Goal: Task Accomplishment & Management: Complete application form

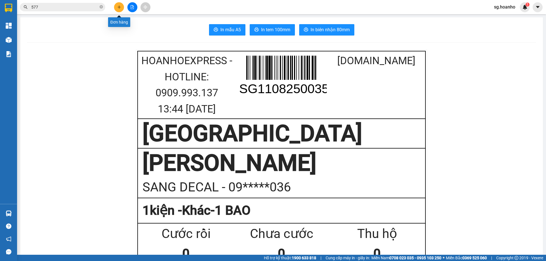
click at [120, 8] on icon "plus" at bounding box center [119, 7] width 4 height 4
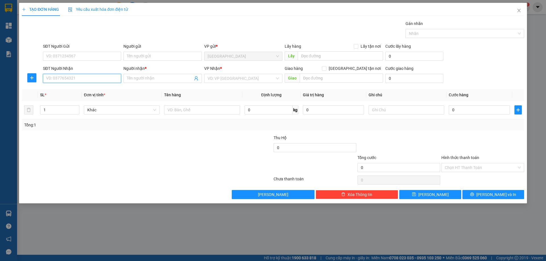
drag, startPoint x: 83, startPoint y: 82, endPoint x: 91, endPoint y: 79, distance: 7.8
click at [84, 82] on input "SĐT Người Nhận" at bounding box center [82, 78] width 78 height 9
type input "0976283983"
click at [140, 80] on input "Người nhận *" at bounding box center [160, 78] width 66 height 6
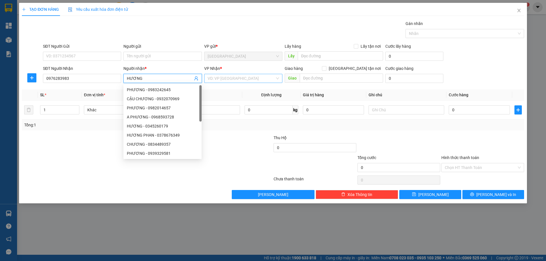
type input "HƯƠNG"
click at [219, 83] on div "VP Nhận * VD: VP [GEOGRAPHIC_DATA]" at bounding box center [243, 75] width 78 height 20
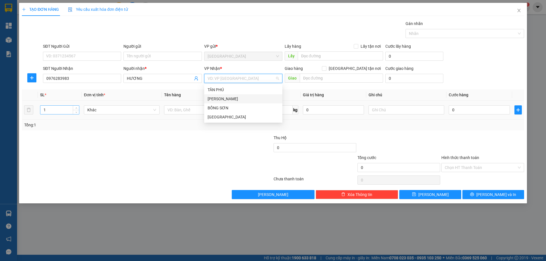
drag, startPoint x: 215, startPoint y: 96, endPoint x: 70, endPoint y: 110, distance: 145.1
click at [188, 99] on body "Kết quả tìm kiếm ( 3 ) Bộ lọc Ngày tạo đơn gần nhất Mã ĐH Trạng thái Món hàng T…" at bounding box center [273, 130] width 546 height 261
click at [77, 111] on span "Decrease Value" at bounding box center [76, 112] width 6 height 3
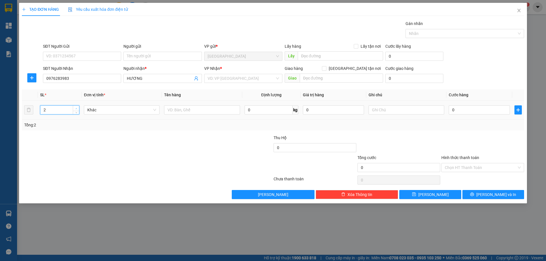
click at [76, 108] on icon "up" at bounding box center [76, 109] width 2 height 2
click at [76, 108] on icon "up" at bounding box center [76, 108] width 2 height 1
type input "6"
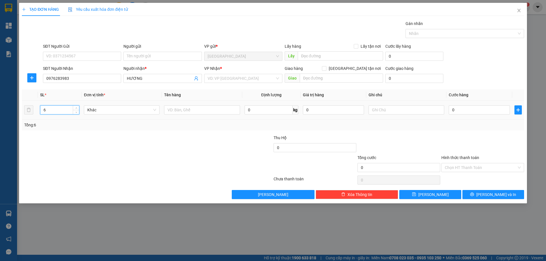
drag, startPoint x: 75, startPoint y: 107, endPoint x: 173, endPoint y: 116, distance: 97.6
click at [76, 107] on span "up" at bounding box center [75, 108] width 3 height 3
click at [183, 111] on input "text" at bounding box center [202, 109] width 76 height 9
type input "6T"
drag, startPoint x: 223, startPoint y: 74, endPoint x: 221, endPoint y: 78, distance: 4.1
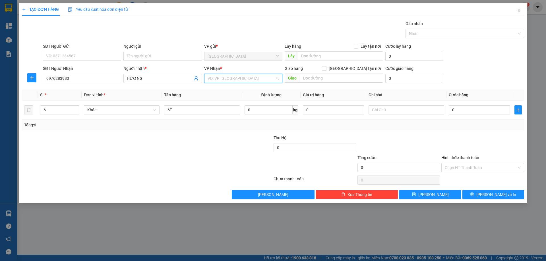
click at [222, 75] on input "search" at bounding box center [240, 78] width 67 height 9
drag, startPoint x: 221, startPoint y: 101, endPoint x: 264, endPoint y: 111, distance: 44.3
click at [225, 101] on div "[PERSON_NAME]" at bounding box center [242, 99] width 71 height 6
click at [496, 195] on span "[PERSON_NAME] và In" at bounding box center [496, 195] width 40 height 6
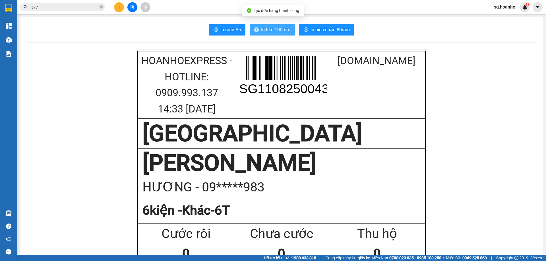
click at [252, 26] on button "In tem 100mm" at bounding box center [272, 29] width 45 height 11
drag, startPoint x: 114, startPoint y: 9, endPoint x: 118, endPoint y: 12, distance: 4.9
click at [115, 9] on div at bounding box center [132, 7] width 43 height 10
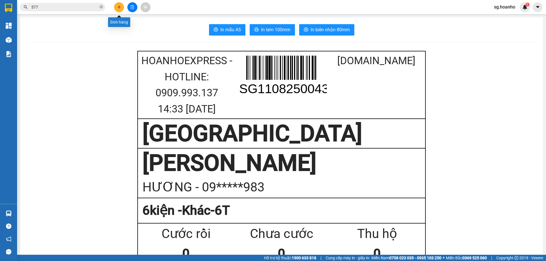
click at [120, 9] on icon "plus" at bounding box center [119, 7] width 4 height 4
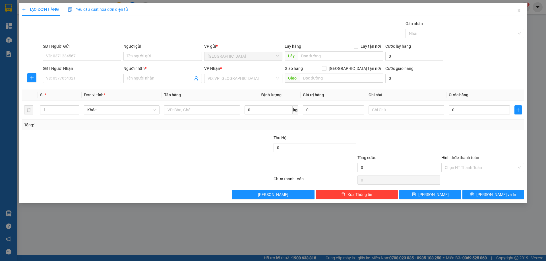
click at [136, 83] on div "Người nhận * Tên người nhận" at bounding box center [162, 75] width 78 height 20
click at [138, 79] on input "Người nhận *" at bounding box center [160, 78] width 66 height 6
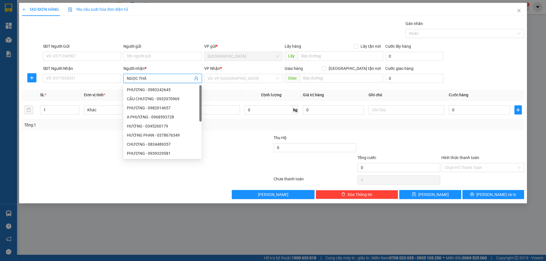
type input "NGỌC THÂU"
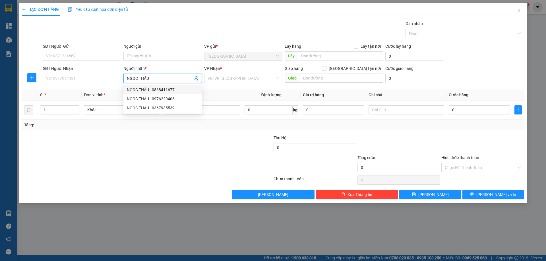
click at [167, 91] on div "NGỌC THÂU - 0868411677" at bounding box center [162, 90] width 71 height 6
type input "0868411677"
type input "NGỌC THÂU"
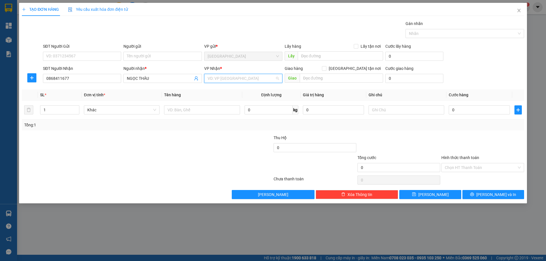
drag, startPoint x: 221, startPoint y: 80, endPoint x: 214, endPoint y: 101, distance: 22.5
click at [220, 81] on input "search" at bounding box center [240, 78] width 67 height 9
drag, startPoint x: 214, startPoint y: 101, endPoint x: 199, endPoint y: 111, distance: 17.8
click at [213, 103] on div "[PERSON_NAME]" at bounding box center [243, 98] width 78 height 9
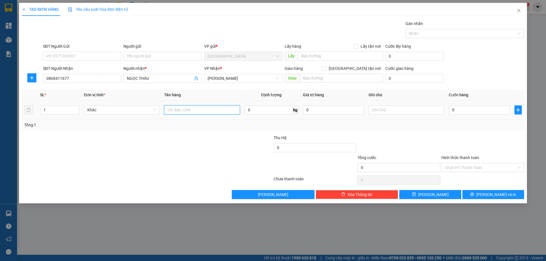
click at [195, 112] on input "text" at bounding box center [202, 109] width 76 height 9
type input "1T"
drag, startPoint x: 497, startPoint y: 196, endPoint x: 374, endPoint y: 161, distance: 127.6
click at [494, 199] on button "[PERSON_NAME] và In" at bounding box center [493, 194] width 62 height 9
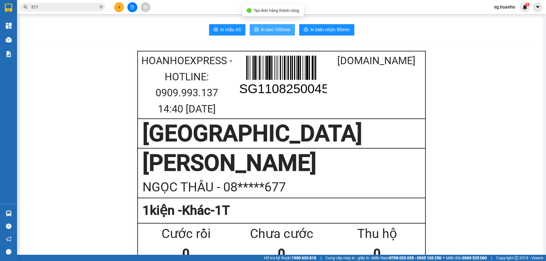
click at [266, 31] on span "In tem 100mm" at bounding box center [275, 29] width 29 height 7
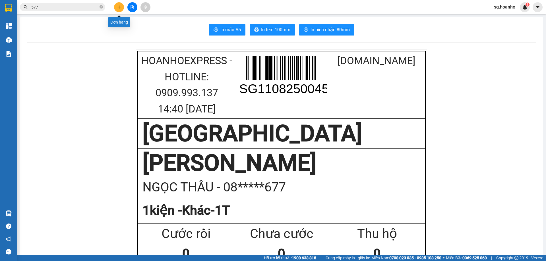
click at [117, 9] on button at bounding box center [119, 7] width 10 height 10
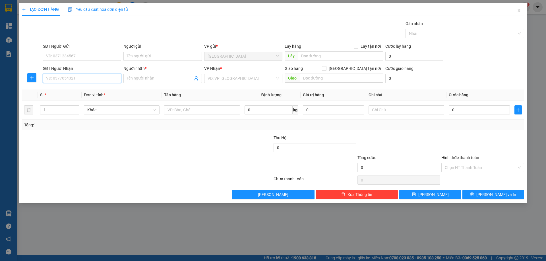
click at [82, 77] on input "SĐT Người Nhận" at bounding box center [82, 78] width 78 height 9
click at [146, 77] on input "Người nhận *" at bounding box center [160, 78] width 66 height 6
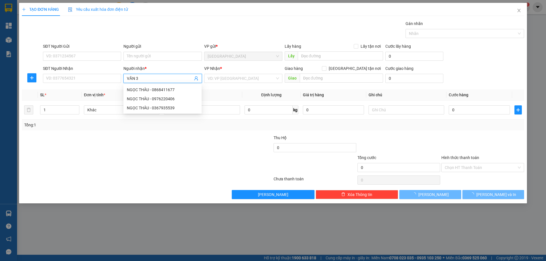
type input "VĂN 30"
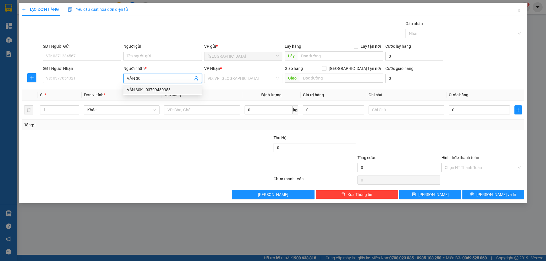
click at [146, 87] on div "VĂN 30K - 03799489958" at bounding box center [162, 90] width 71 height 6
type input "03799489958"
type input "VĂN 30K"
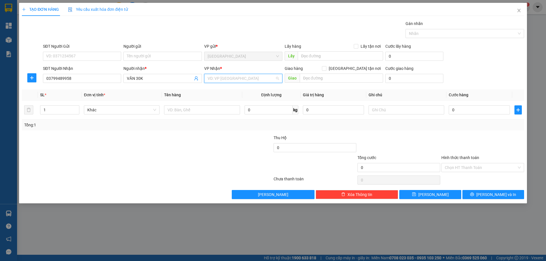
click at [213, 80] on input "search" at bounding box center [240, 78] width 67 height 9
click at [216, 94] on div "[PERSON_NAME]" at bounding box center [243, 98] width 78 height 9
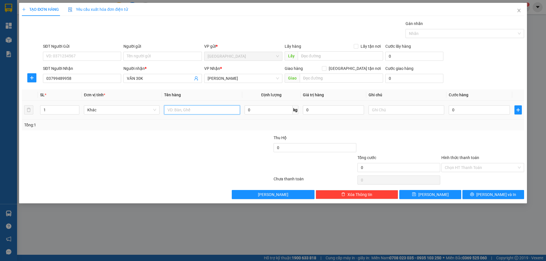
click at [182, 113] on input "text" at bounding box center [202, 109] width 76 height 9
type input "1 KIỆN"
click at [484, 198] on button "[PERSON_NAME] và In" at bounding box center [493, 194] width 62 height 9
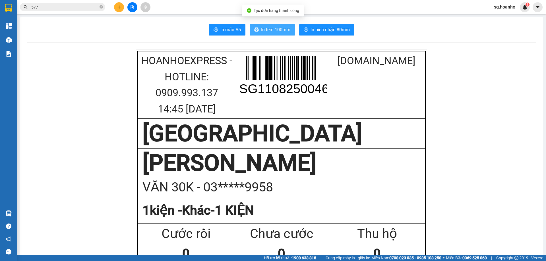
drag, startPoint x: 288, startPoint y: 27, endPoint x: 267, endPoint y: 78, distance: 54.9
click at [287, 30] on span "In tem 100mm" at bounding box center [275, 29] width 29 height 7
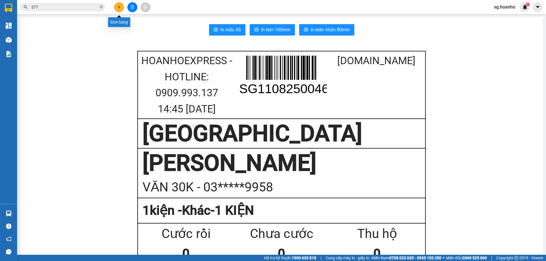
click at [122, 9] on button at bounding box center [119, 7] width 10 height 10
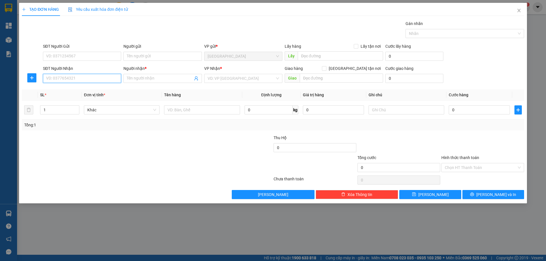
paste input "0976634536"
type input "0976634536"
click at [137, 77] on input "Người nhận *" at bounding box center [160, 78] width 66 height 6
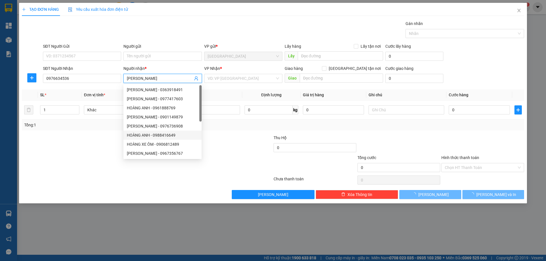
type input "[PERSON_NAME]"
click at [191, 232] on div "TẠO ĐƠN HÀNG Yêu cầu xuất hóa đơn điện tử Transit Pickup Surcharge Ids Transit …" at bounding box center [273, 130] width 546 height 261
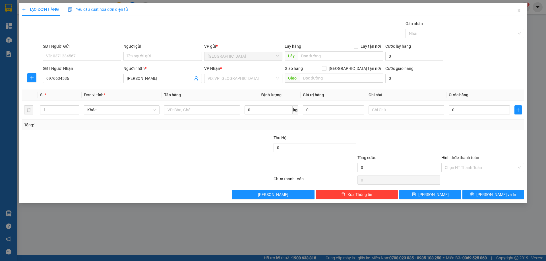
drag, startPoint x: 242, startPoint y: 83, endPoint x: 239, endPoint y: 88, distance: 5.8
click at [242, 83] on div "VD: VP [GEOGRAPHIC_DATA]" at bounding box center [243, 78] width 78 height 9
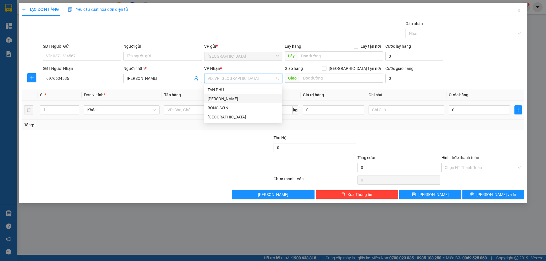
drag, startPoint x: 222, startPoint y: 100, endPoint x: 203, endPoint y: 104, distance: 19.0
click at [203, 104] on body "Kết quả tìm kiếm ( 3 ) Bộ lọc Ngày tạo đơn gần nhất Mã ĐH Trạng thái Món hàng T…" at bounding box center [273, 130] width 546 height 261
click at [223, 102] on div "[PERSON_NAME]" at bounding box center [242, 99] width 71 height 6
click at [76, 109] on icon "up" at bounding box center [76, 109] width 2 height 2
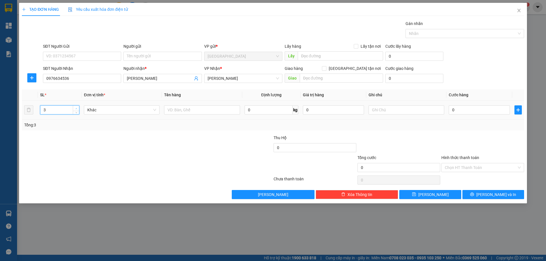
click at [76, 109] on icon "up" at bounding box center [76, 109] width 2 height 2
type input "4"
click at [76, 109] on icon "up" at bounding box center [76, 109] width 2 height 2
click at [181, 114] on input "text" at bounding box center [202, 109] width 76 height 9
type input "3 CÂY 4MET+ 1 TÚI"
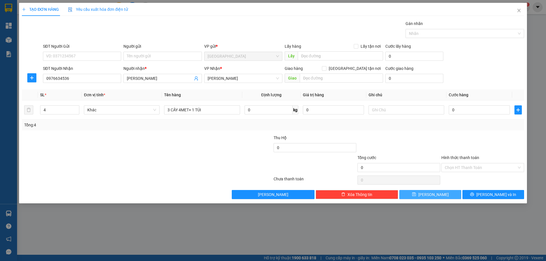
click at [424, 198] on button "[PERSON_NAME]" at bounding box center [430, 194] width 62 height 9
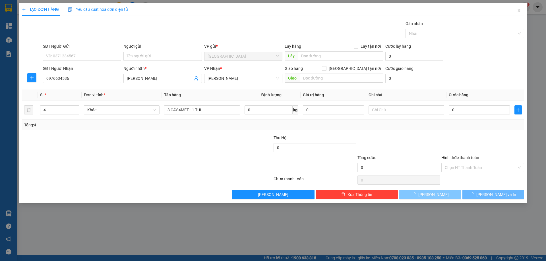
type input "1"
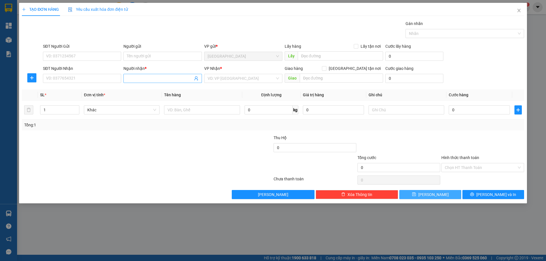
click at [139, 79] on input "Người nhận *" at bounding box center [160, 78] width 66 height 6
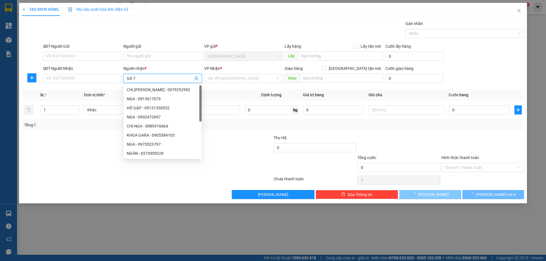
type input "GÀ 79"
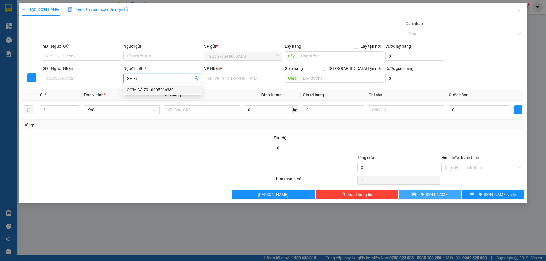
click at [158, 91] on div "CƠM GÀ 79 - 0905266339" at bounding box center [162, 90] width 71 height 6
type input "0905266339"
type input "CƠM GÀ 79"
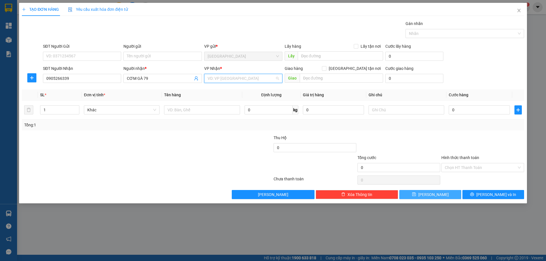
click at [216, 80] on input "search" at bounding box center [240, 78] width 67 height 9
click at [217, 108] on div "BỒNG SƠN" at bounding box center [242, 108] width 71 height 6
click at [229, 80] on span "BỒNG SƠN" at bounding box center [242, 78] width 71 height 9
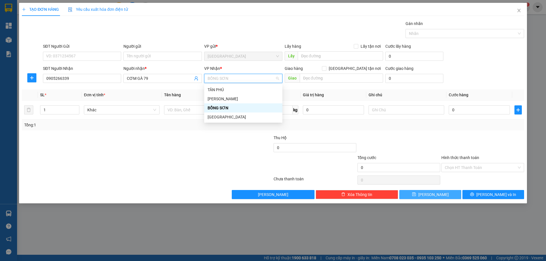
drag, startPoint x: 229, startPoint y: 80, endPoint x: 180, endPoint y: 86, distance: 49.4
click at [180, 86] on div "Transit Pickup Surcharge Ids Transit Deliver Surcharge Ids Transit Deliver Surc…" at bounding box center [273, 109] width 502 height 179
click at [221, 101] on div "[PERSON_NAME]" at bounding box center [242, 99] width 71 height 6
click at [212, 109] on div "BỒNG SƠN" at bounding box center [242, 108] width 71 height 6
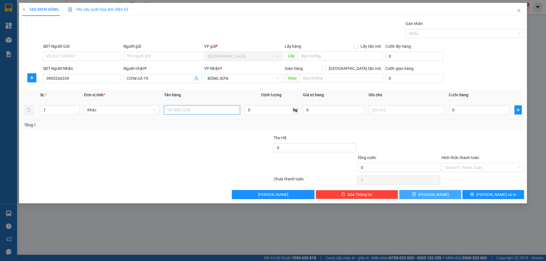
click at [182, 113] on input "text" at bounding box center [202, 109] width 76 height 9
type input "1TX"
click at [396, 112] on input "text" at bounding box center [406, 109] width 76 height 9
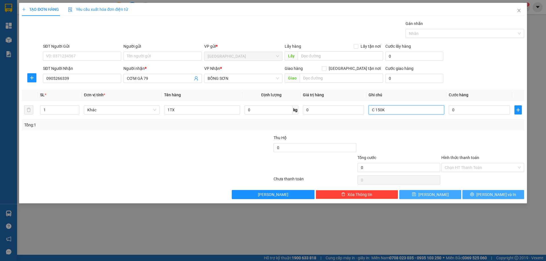
type input "C 150K"
click at [472, 196] on button "[PERSON_NAME] và In" at bounding box center [493, 194] width 62 height 9
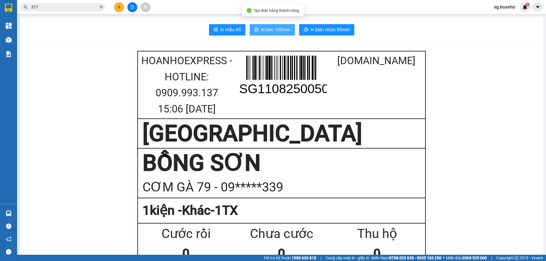
click at [279, 30] on span "In tem 100mm" at bounding box center [275, 29] width 29 height 7
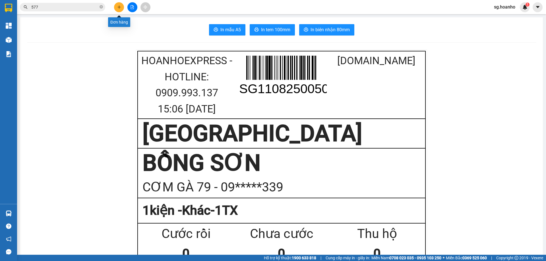
click at [120, 7] on icon "plus" at bounding box center [119, 7] width 4 height 4
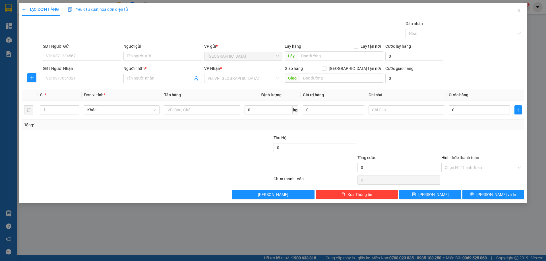
click at [85, 72] on div "SĐT Người Nhận" at bounding box center [82, 69] width 78 height 9
click at [83, 80] on input "SĐT Người Nhận" at bounding box center [82, 78] width 78 height 9
click at [79, 91] on div "0902906565 - CHỊ ÚT" at bounding box center [81, 90] width 71 height 6
type input "0902906565"
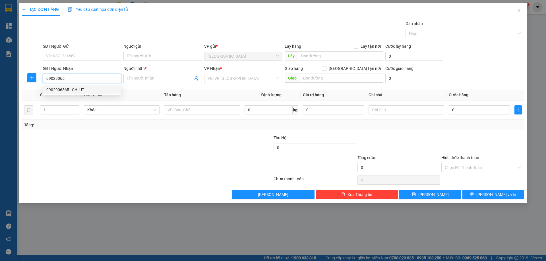
type input "CHỊ ÚT"
type input "0902906565"
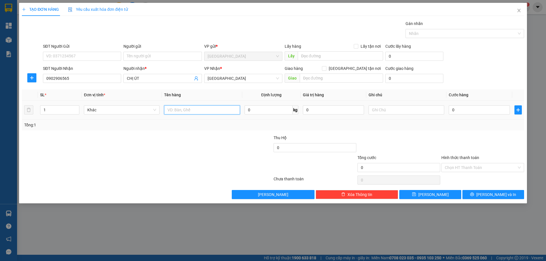
click at [200, 112] on input "text" at bounding box center [202, 109] width 76 height 9
drag, startPoint x: 519, startPoint y: 9, endPoint x: 506, endPoint y: 5, distance: 13.7
click at [517, 10] on icon "close" at bounding box center [518, 10] width 5 height 5
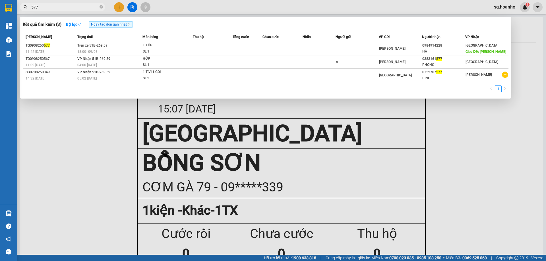
drag, startPoint x: 28, startPoint y: 10, endPoint x: 103, endPoint y: 19, distance: 75.6
click at [0, 17] on section "Kết quả tìm kiếm ( 3 ) Bộ lọc Ngày tạo đơn gần nhất Mã ĐH Trạng thái Món hàng T…" at bounding box center [273, 130] width 546 height 261
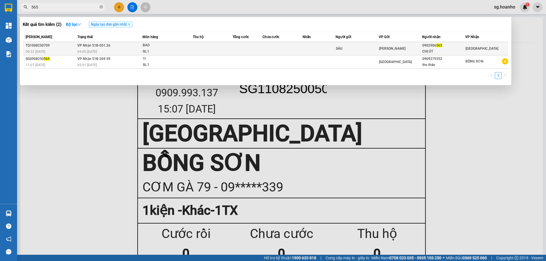
type input "565"
click at [371, 49] on div "SÁU" at bounding box center [357, 49] width 43 height 6
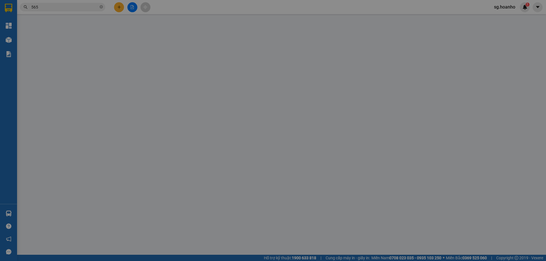
type input "SÁU"
type input "0902906565"
type input "CHỊ ÚT"
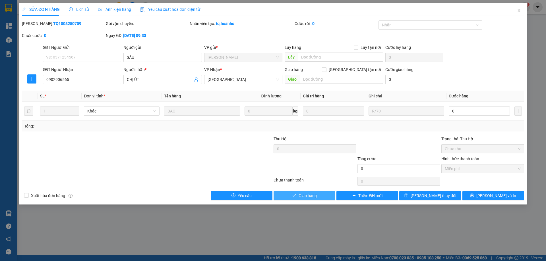
click at [317, 196] on button "Giao hàng" at bounding box center [304, 195] width 62 height 9
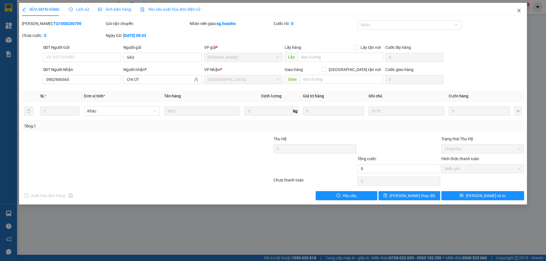
click at [520, 9] on icon "close" at bounding box center [518, 10] width 5 height 5
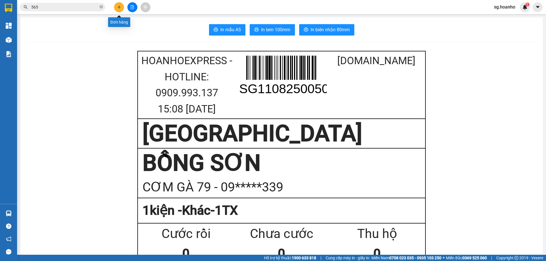
click at [121, 4] on button at bounding box center [119, 7] width 10 height 10
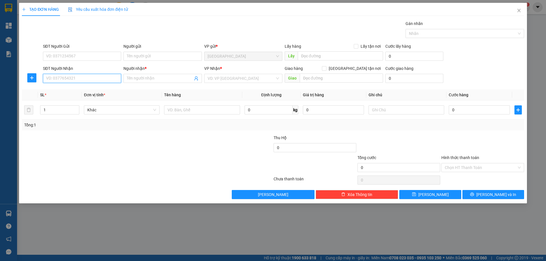
click at [96, 78] on input "SĐT Người Nhận" at bounding box center [82, 78] width 78 height 9
click at [95, 79] on input "SĐT Người Nhận" at bounding box center [82, 78] width 78 height 9
type input "0934816581"
click at [146, 79] on input "Người nhận *" at bounding box center [160, 78] width 66 height 6
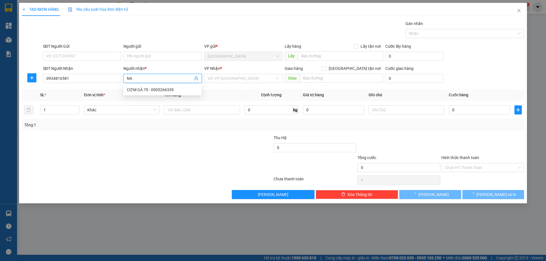
type input "N"
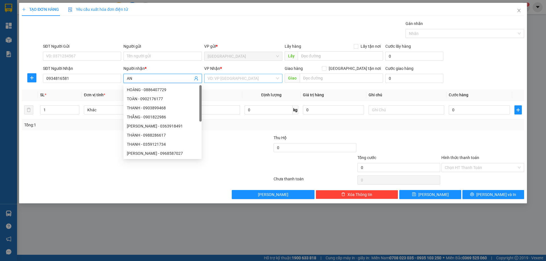
type input "AN"
click at [226, 80] on input "search" at bounding box center [240, 78] width 67 height 9
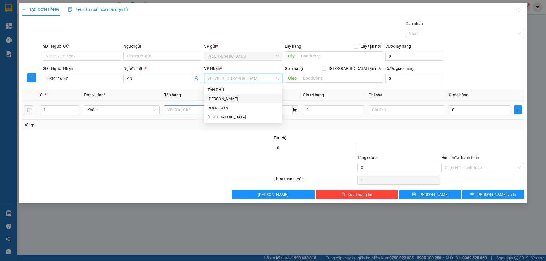
drag, startPoint x: 215, startPoint y: 98, endPoint x: 206, endPoint y: 106, distance: 11.5
click at [214, 98] on div "[PERSON_NAME]" at bounding box center [242, 99] width 71 height 6
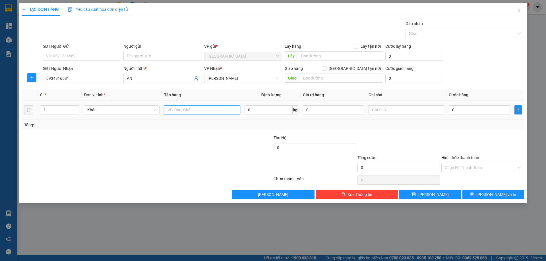
click at [185, 109] on input "text" at bounding box center [202, 109] width 76 height 9
type input "1 TỦ ĐIỆN"
drag, startPoint x: 170, startPoint y: 101, endPoint x: 393, endPoint y: 149, distance: 228.8
click at [382, 141] on div at bounding box center [399, 145] width 84 height 20
click at [483, 192] on button "[PERSON_NAME] và In" at bounding box center [493, 194] width 62 height 9
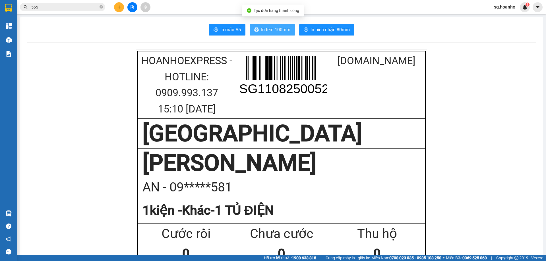
click at [273, 31] on span "In tem 100mm" at bounding box center [275, 29] width 29 height 7
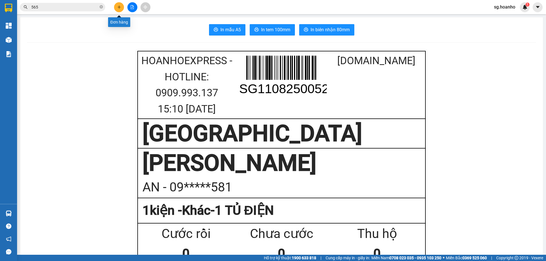
click at [122, 5] on button at bounding box center [119, 7] width 10 height 10
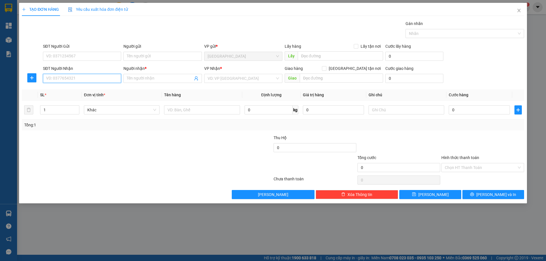
click at [82, 77] on input "SĐT Người Nhận" at bounding box center [82, 78] width 78 height 9
click at [142, 78] on input "Người nhận *" at bounding box center [160, 78] width 66 height 6
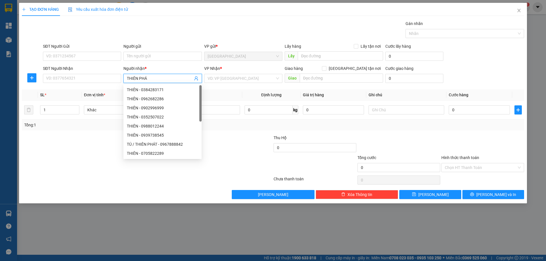
type input "THIÊN PHÁT"
drag, startPoint x: 142, startPoint y: 128, endPoint x: 223, endPoint y: 95, distance: 86.5
click at [149, 125] on div "LAN/CTY THIÊN PHÁT - 0967803079" at bounding box center [163, 126] width 72 height 6
type input "0967803079"
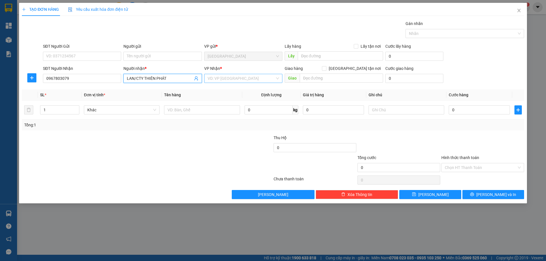
type input "LAN/CTY THIÊN PHÁT"
drag, startPoint x: 228, startPoint y: 77, endPoint x: 224, endPoint y: 82, distance: 6.7
click at [228, 76] on input "search" at bounding box center [240, 78] width 67 height 9
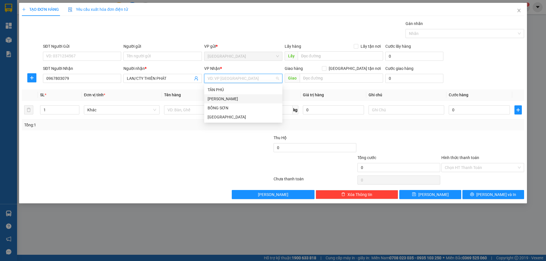
click at [208, 102] on div "[PERSON_NAME]" at bounding box center [242, 99] width 71 height 6
click at [229, 81] on span "[PERSON_NAME]" at bounding box center [242, 78] width 71 height 9
click at [219, 111] on div "BỒNG SƠN" at bounding box center [242, 108] width 71 height 6
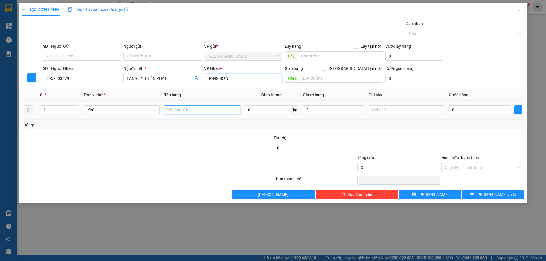
click at [199, 112] on input "text" at bounding box center [202, 109] width 76 height 9
type input "1 HỘP"
click at [479, 190] on div "Transit Pickup Surcharge Ids Transit Deliver Surcharge Ids Transit Deliver Surc…" at bounding box center [273, 109] width 502 height 179
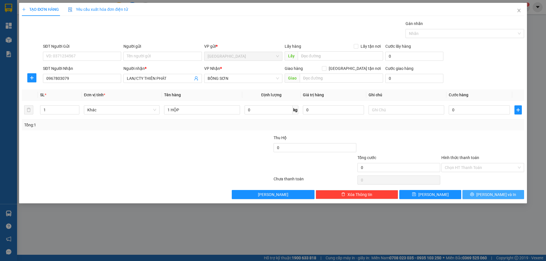
click at [480, 198] on button "[PERSON_NAME] và In" at bounding box center [493, 194] width 62 height 9
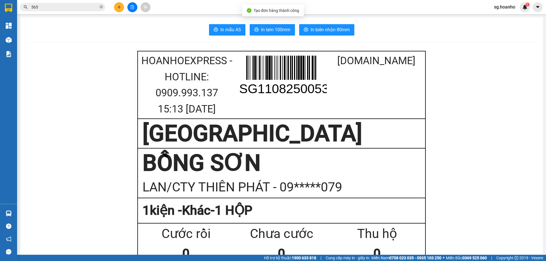
click at [272, 35] on button "In tem 100mm" at bounding box center [272, 29] width 45 height 11
click at [120, 8] on icon "plus" at bounding box center [119, 7] width 4 height 4
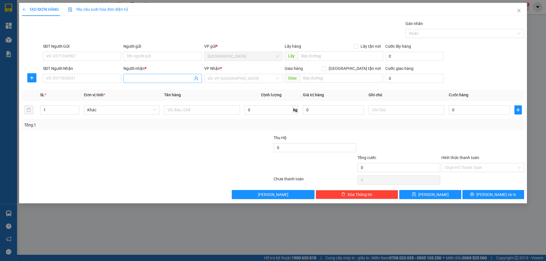
click at [159, 78] on input "Người nhận *" at bounding box center [160, 78] width 66 height 6
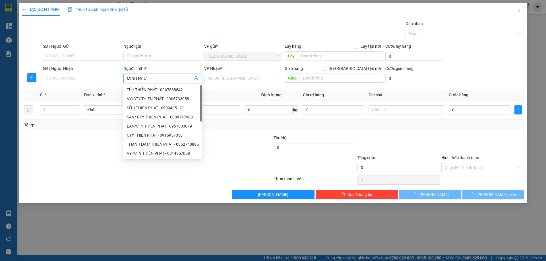
type input "[PERSON_NAME]"
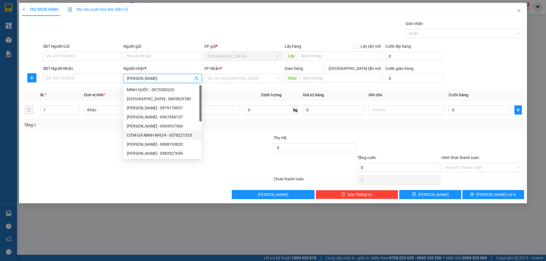
click at [156, 134] on div "CƠM GÀ MINH NHỰA - 0378221325" at bounding box center [162, 135] width 71 height 6
type input "0378221325"
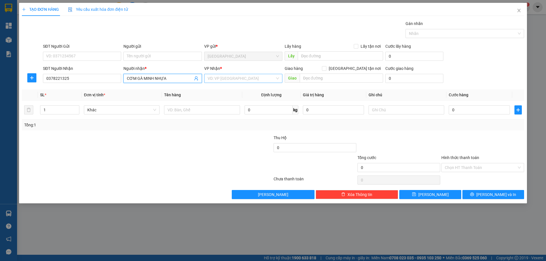
type input "CƠM GÀ MINH NHỰA"
drag, startPoint x: 227, startPoint y: 79, endPoint x: 226, endPoint y: 83, distance: 3.9
click at [226, 83] on div "VP Nhận * VD: VP [GEOGRAPHIC_DATA]" at bounding box center [243, 75] width 78 height 20
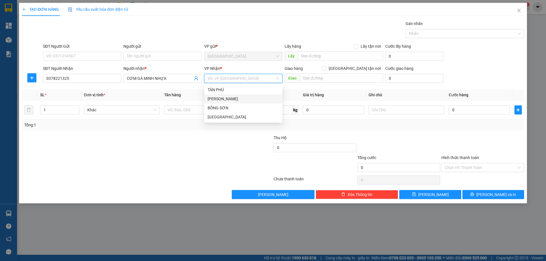
click at [219, 100] on div "[PERSON_NAME]" at bounding box center [242, 99] width 71 height 6
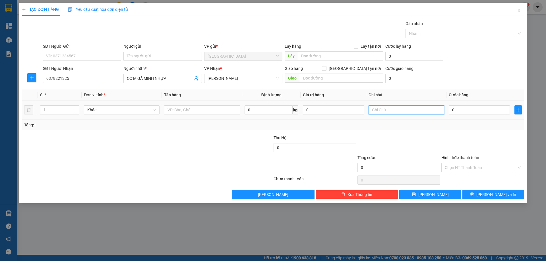
click at [389, 110] on input "text" at bounding box center [406, 109] width 76 height 9
drag, startPoint x: 381, startPoint y: 112, endPoint x: 215, endPoint y: 120, distance: 166.2
click at [214, 120] on div "SL * Đơn vị tính * Tên hàng Định lượng Giá trị hàng Ghi chú Cước hàng 1 Khác 0 …" at bounding box center [273, 110] width 502 height 41
type input "C 150K"
click at [187, 112] on input "text" at bounding box center [202, 109] width 76 height 9
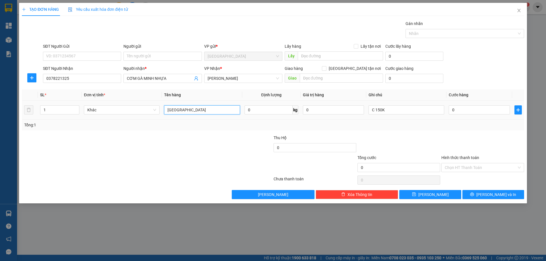
type input "T"
type input "1TX"
click at [474, 196] on icon "printer" at bounding box center [472, 195] width 4 height 4
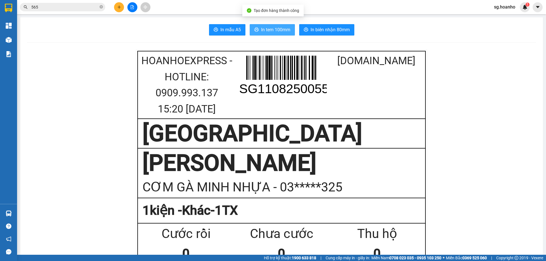
drag, startPoint x: 268, startPoint y: 36, endPoint x: 268, endPoint y: 30, distance: 5.1
click at [268, 30] on span "In tem 100mm" at bounding box center [275, 29] width 29 height 7
click at [120, 5] on button at bounding box center [119, 7] width 10 height 10
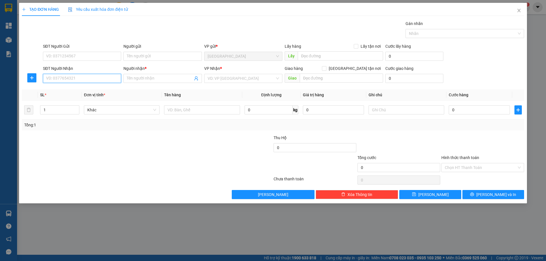
click at [84, 80] on input "SĐT Người Nhận" at bounding box center [82, 78] width 78 height 9
type input "0376002882"
type input "chị [PERSON_NAME]"
type input "0376002882"
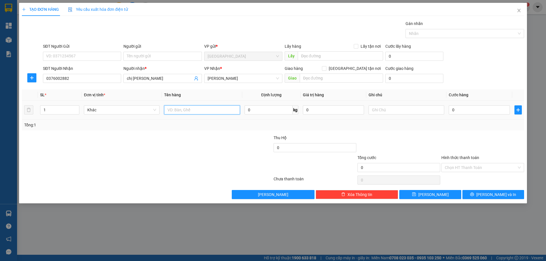
click at [188, 111] on input "text" at bounding box center [202, 109] width 76 height 9
type input "1 TÚI"
click at [492, 189] on div "Transit Pickup Surcharge Ids Transit Deliver Surcharge Ids Transit Deliver Surc…" at bounding box center [273, 109] width 502 height 179
click at [490, 198] on span "[PERSON_NAME] và In" at bounding box center [496, 195] width 40 height 6
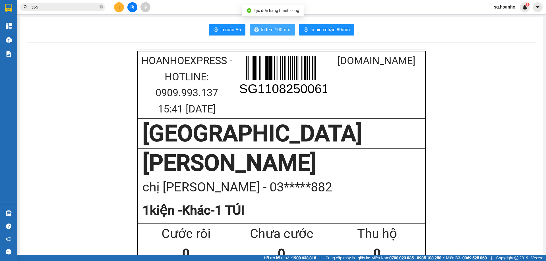
click at [275, 29] on span "In tem 100mm" at bounding box center [275, 29] width 29 height 7
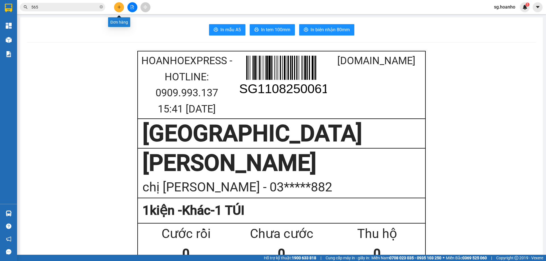
click at [118, 9] on button at bounding box center [119, 7] width 10 height 10
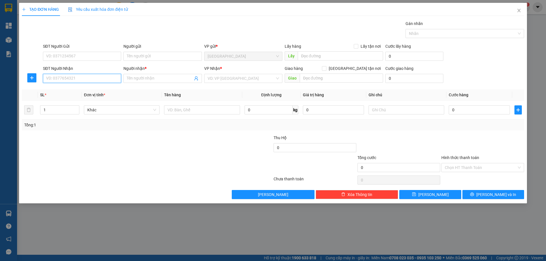
click at [76, 76] on input "SĐT Người Nhận" at bounding box center [82, 78] width 78 height 9
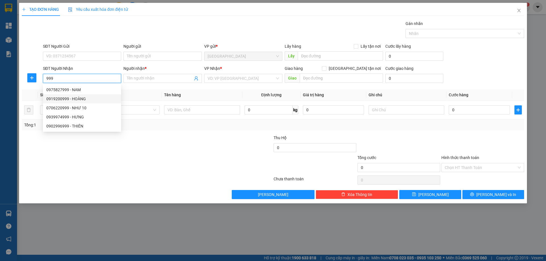
click at [81, 101] on div "0919200999 - HOÀNG" at bounding box center [81, 99] width 71 height 6
type input "0919200999"
type input "HOÀNG"
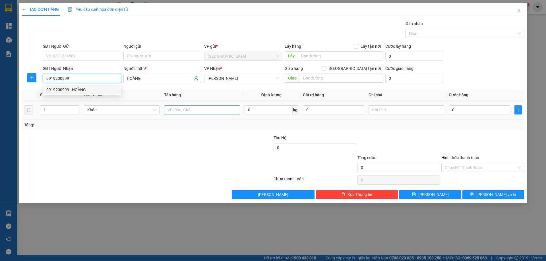
type input "0919200999"
click at [187, 109] on input "text" at bounding box center [202, 109] width 76 height 9
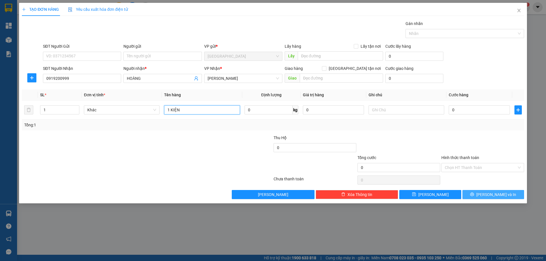
type input "1 KIỆN"
click at [494, 192] on span "[PERSON_NAME] và In" at bounding box center [496, 195] width 40 height 6
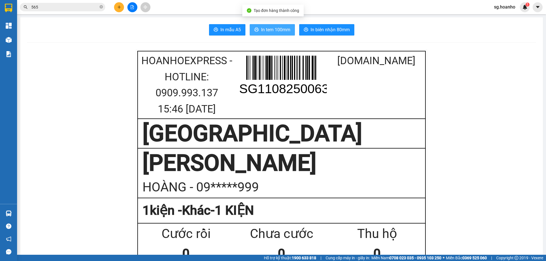
drag, startPoint x: 274, startPoint y: 28, endPoint x: 298, endPoint y: 49, distance: 31.7
click at [273, 28] on span "In tem 100mm" at bounding box center [275, 29] width 29 height 7
click at [123, 10] on button at bounding box center [119, 7] width 10 height 10
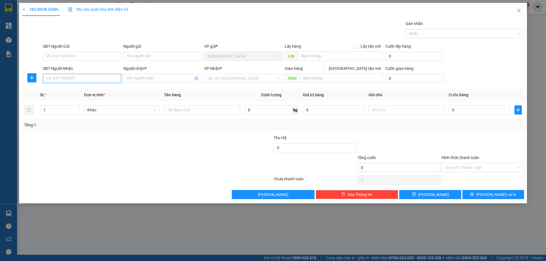
click at [61, 80] on input "SĐT Người Nhận" at bounding box center [82, 78] width 78 height 9
type input "0706093536"
drag, startPoint x: 80, startPoint y: 89, endPoint x: 196, endPoint y: 115, distance: 118.5
click at [81, 89] on div "0706093536 - MẸ TÀI" at bounding box center [81, 90] width 71 height 6
type input "MẸ TÀI"
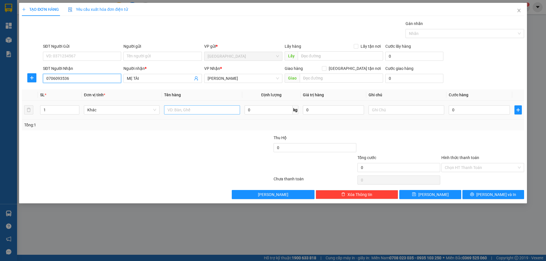
type input "0706093536"
click at [182, 112] on input "text" at bounding box center [202, 109] width 76 height 9
type input "1TX 1 BAO"
type input "2"
click at [78, 108] on span "up" at bounding box center [75, 108] width 3 height 3
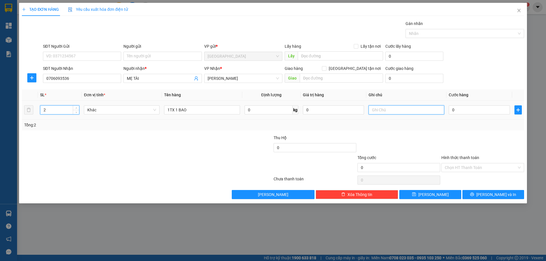
click at [391, 111] on input "text" at bounding box center [406, 109] width 76 height 9
type input "R 120K"
drag, startPoint x: 477, startPoint y: 166, endPoint x: 473, endPoint y: 170, distance: 5.5
click at [473, 170] on input "Hình thức thanh toán" at bounding box center [480, 167] width 72 height 9
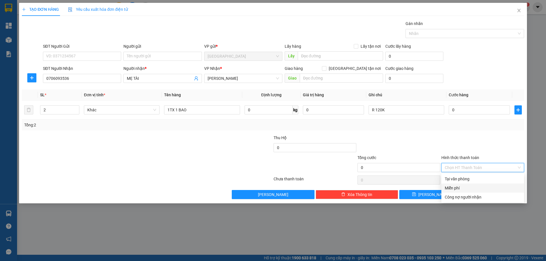
click at [457, 188] on div "Miễn phí" at bounding box center [482, 188] width 76 height 6
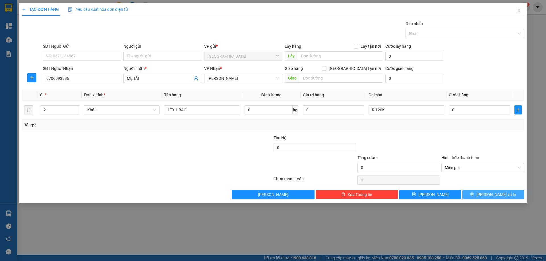
click at [494, 195] on span "[PERSON_NAME] và In" at bounding box center [496, 195] width 40 height 6
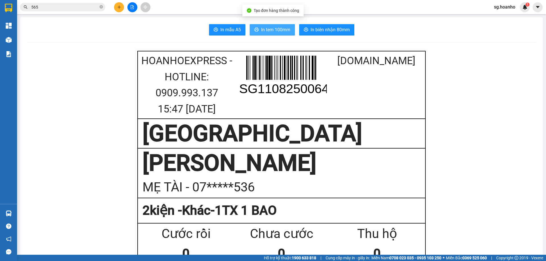
click at [267, 30] on span "In tem 100mm" at bounding box center [275, 29] width 29 height 7
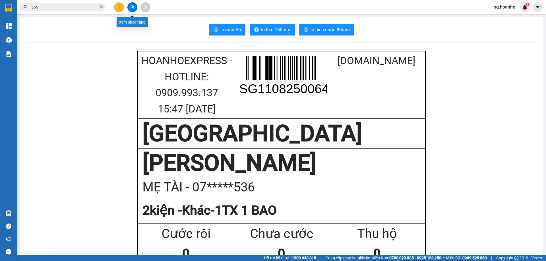
click at [122, 9] on button at bounding box center [119, 7] width 10 height 10
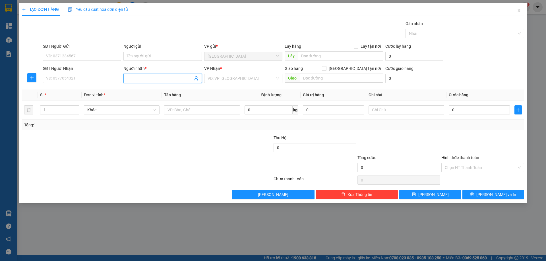
click at [146, 80] on input "Người nhận *" at bounding box center [160, 78] width 66 height 6
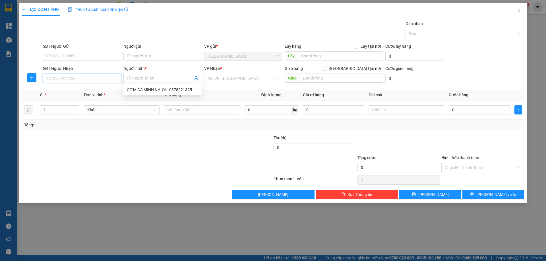
click at [87, 79] on input "SĐT Người Nhận" at bounding box center [82, 78] width 78 height 9
type input "033"
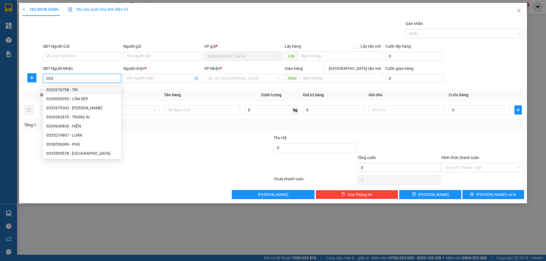
drag, startPoint x: 76, startPoint y: 80, endPoint x: 0, endPoint y: 92, distance: 76.8
click at [0, 92] on div "TẠO ĐƠN HÀNG Yêu cầu xuất hóa đơn điện tử Transit Pickup Surcharge Ids Transit …" at bounding box center [273, 130] width 546 height 261
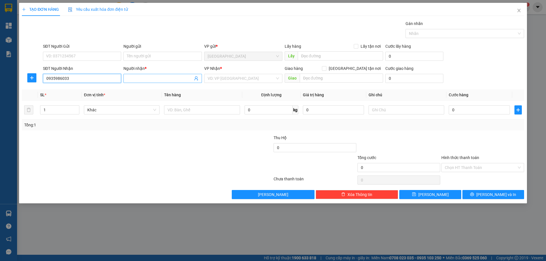
type input "0935986033"
click at [148, 80] on input "Người nhận *" at bounding box center [160, 78] width 66 height 6
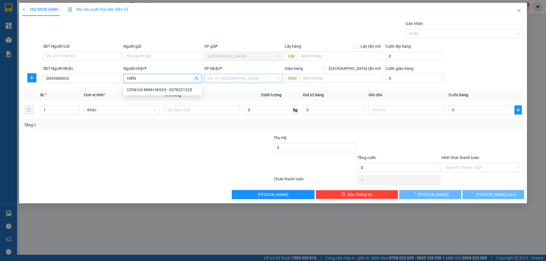
type input "HIẾN"
drag, startPoint x: 228, startPoint y: 80, endPoint x: 221, endPoint y: 99, distance: 20.0
click at [228, 81] on input "search" at bounding box center [240, 78] width 67 height 9
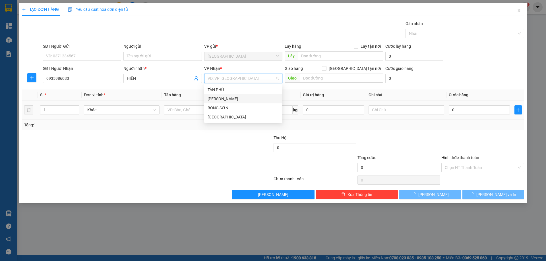
drag, startPoint x: 221, startPoint y: 99, endPoint x: 132, endPoint y: 101, distance: 89.0
click at [214, 100] on div "[PERSON_NAME]" at bounding box center [242, 99] width 71 height 6
click at [75, 108] on icon "up" at bounding box center [76, 109] width 2 height 2
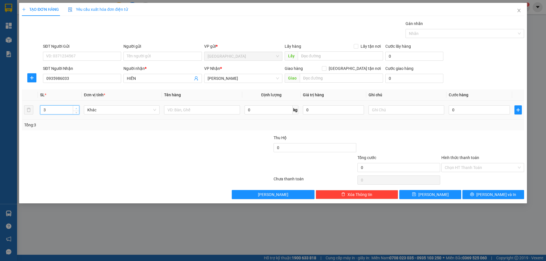
click at [75, 108] on icon "up" at bounding box center [76, 109] width 2 height 2
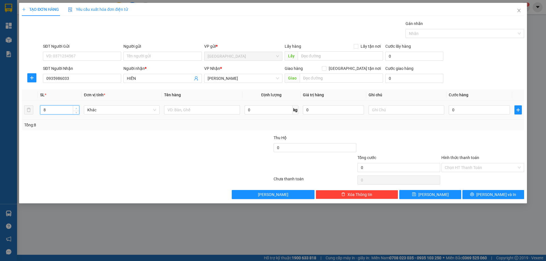
click at [75, 108] on icon "up" at bounding box center [76, 109] width 2 height 2
type input "9"
click at [75, 108] on icon "up" at bounding box center [76, 109] width 2 height 2
click at [187, 111] on input "text" at bounding box center [202, 109] width 76 height 9
type input "9T"
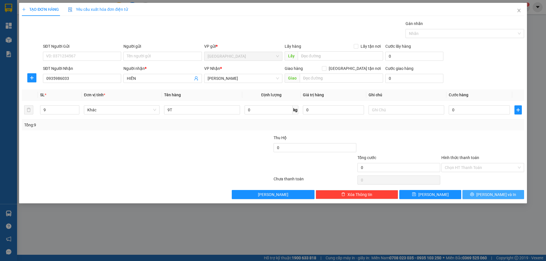
click at [471, 193] on button "[PERSON_NAME] và In" at bounding box center [493, 194] width 62 height 9
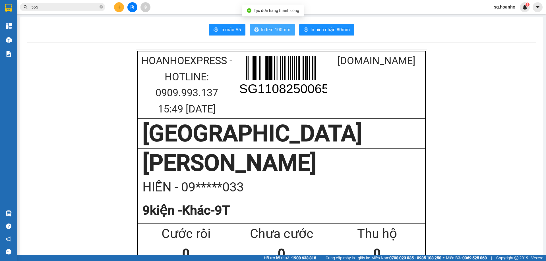
click at [250, 30] on button "In tem 100mm" at bounding box center [272, 29] width 45 height 11
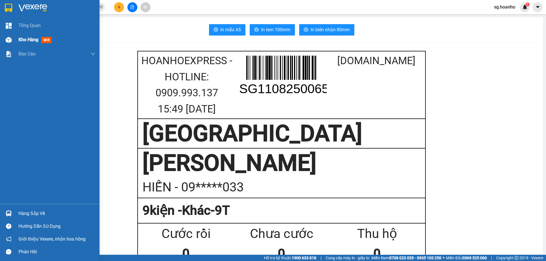
click at [29, 41] on span "Kho hàng" at bounding box center [28, 39] width 20 height 5
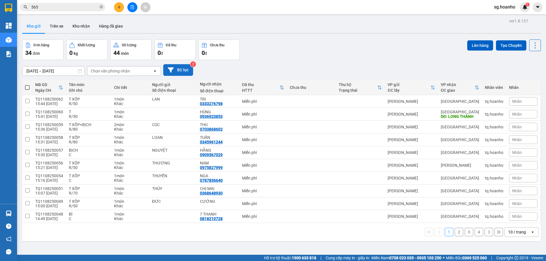
click at [178, 69] on button "Bộ lọc" at bounding box center [178, 70] width 30 height 12
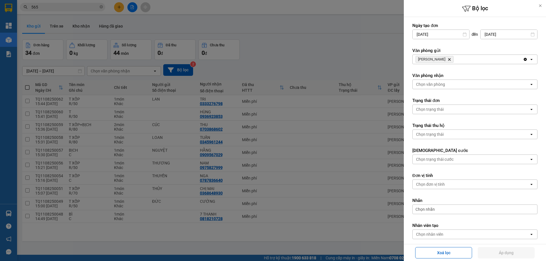
click at [448, 60] on icon "TAM QUAN, close by backspace" at bounding box center [449, 59] width 3 height 3
click at [433, 59] on div "Chọn văn phòng" at bounding box center [430, 60] width 29 height 6
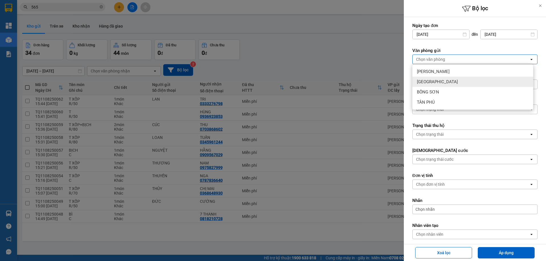
drag, startPoint x: 421, startPoint y: 84, endPoint x: 486, endPoint y: 153, distance: 94.5
click at [421, 84] on span "[GEOGRAPHIC_DATA]" at bounding box center [437, 82] width 41 height 6
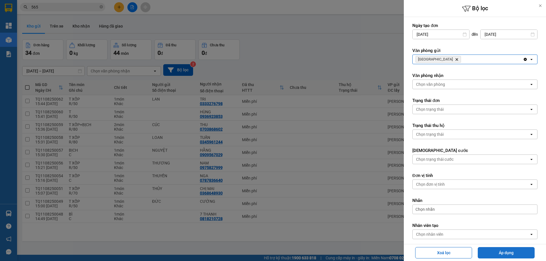
click at [501, 250] on button "Áp dụng" at bounding box center [505, 252] width 57 height 11
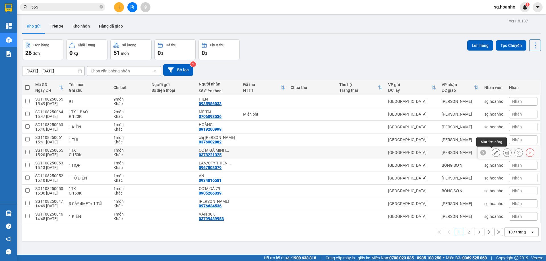
click at [492, 150] on button at bounding box center [496, 153] width 8 height 10
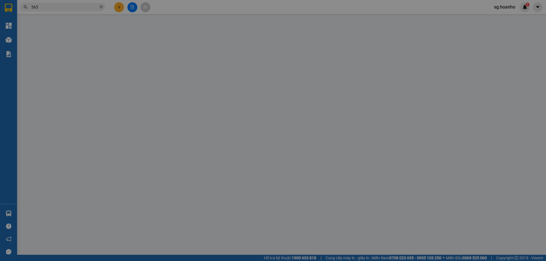
type input "0378221325"
type input "CƠM GÀ MINH NHỰA"
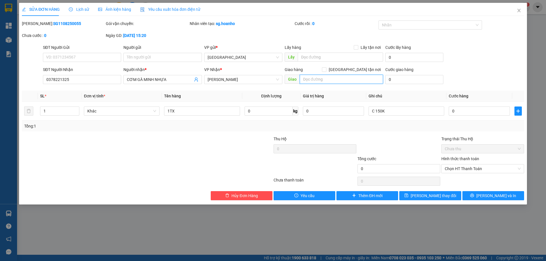
click at [344, 81] on input "text" at bounding box center [341, 79] width 83 height 9
type input "[PERSON_NAME]"
click at [412, 197] on button "[PERSON_NAME] thay đổi" at bounding box center [430, 195] width 62 height 9
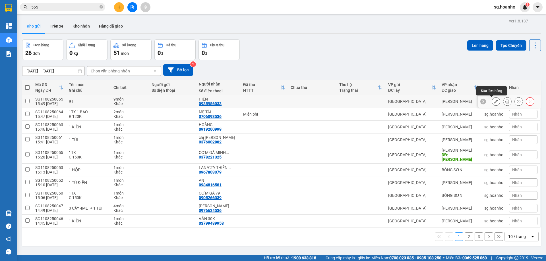
click at [494, 100] on icon at bounding box center [496, 101] width 4 height 4
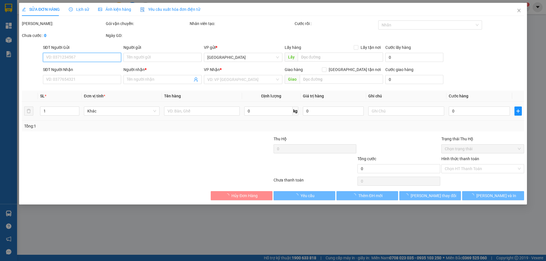
type input "0935986033"
type input "HIẾN"
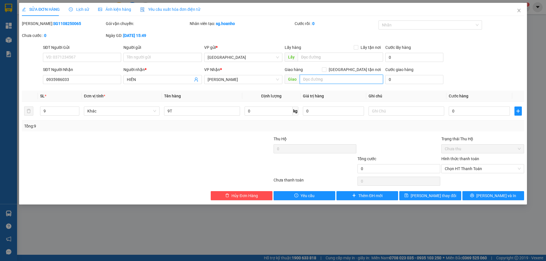
click at [326, 80] on input "text" at bounding box center [341, 79] width 83 height 9
type input "480 [GEOGRAPHIC_DATA]"
click at [379, 109] on input "text" at bounding box center [406, 111] width 76 height 9
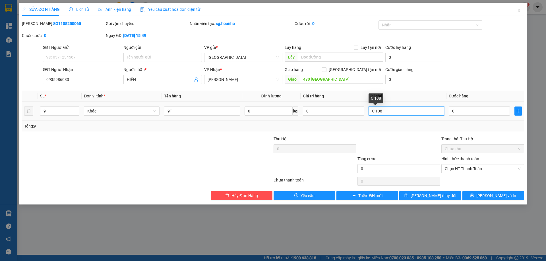
click at [377, 110] on input "C 108" at bounding box center [406, 111] width 76 height 9
click at [385, 112] on input "C 1,08" at bounding box center [406, 111] width 76 height 9
type input "C 1,080,000"
click at [389, 135] on div "Total Paid Fee 0 Total UnPaid Fee 0 Cash Collection Total Fee Mã ĐH: SG11082500…" at bounding box center [273, 110] width 502 height 180
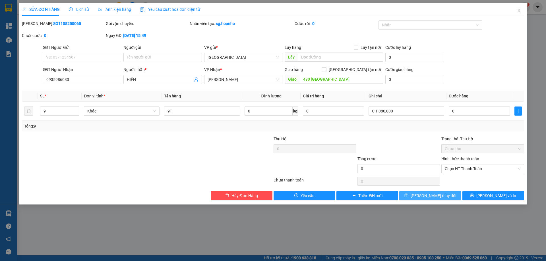
click at [438, 198] on span "[PERSON_NAME] thay đổi" at bounding box center [432, 196] width 45 height 6
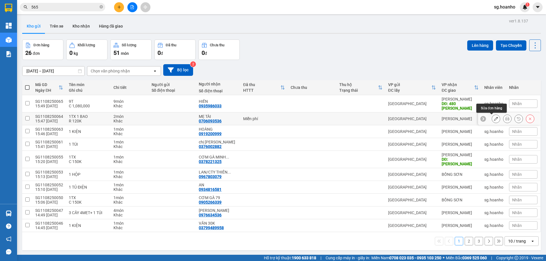
click at [492, 122] on button at bounding box center [496, 119] width 8 height 10
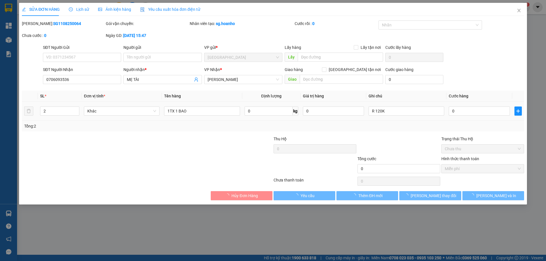
type input "0706093536"
type input "MẸ TÀI"
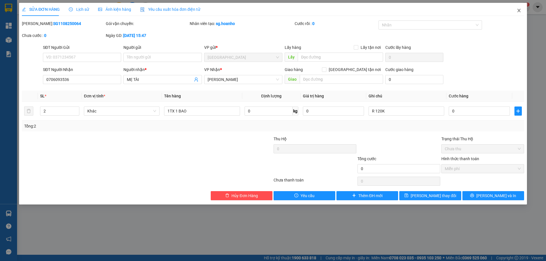
click at [519, 11] on icon "close" at bounding box center [518, 10] width 5 height 5
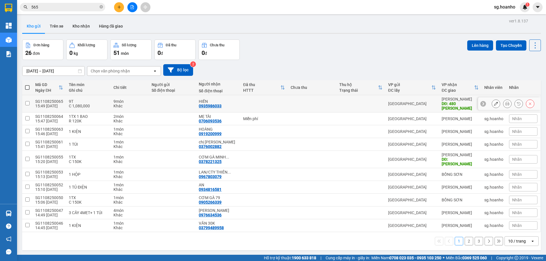
click at [494, 105] on icon at bounding box center [496, 104] width 4 height 4
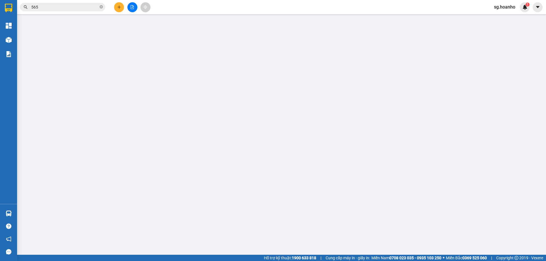
type input "0935986033"
type input "HIẾN"
type input "480 [GEOGRAPHIC_DATA]"
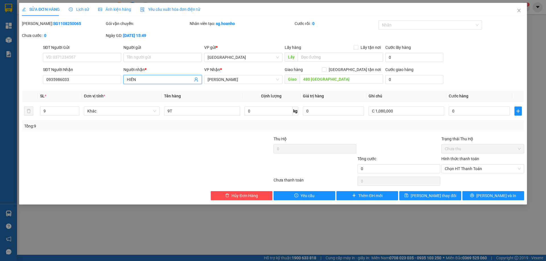
drag, startPoint x: 138, startPoint y: 79, endPoint x: 3, endPoint y: 90, distance: 135.4
click at [3, 90] on div "SỬA ĐƠN HÀNG Lịch sử Ảnh kiện hàng Yêu cầu xuất hóa đơn điện tử Total Paid Fee …" at bounding box center [273, 130] width 546 height 261
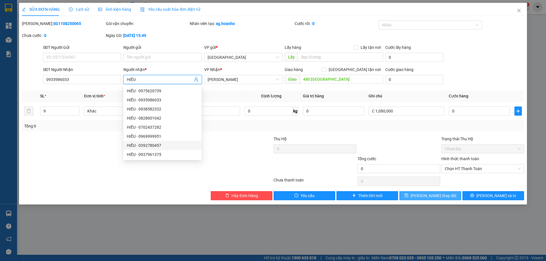
type input "HIẾU"
click at [420, 196] on button "[PERSON_NAME] thay đổi" at bounding box center [430, 195] width 62 height 9
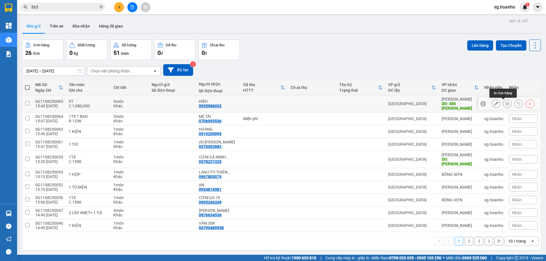
click at [505, 105] on icon at bounding box center [507, 104] width 4 height 4
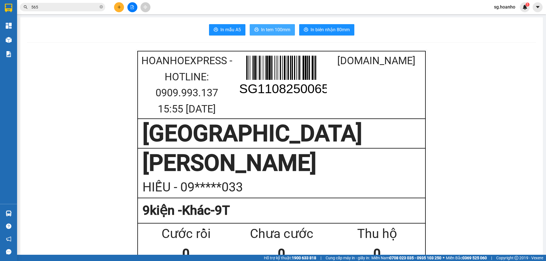
click at [267, 27] on span "In tem 100mm" at bounding box center [275, 29] width 29 height 7
click at [117, 5] on button at bounding box center [119, 7] width 10 height 10
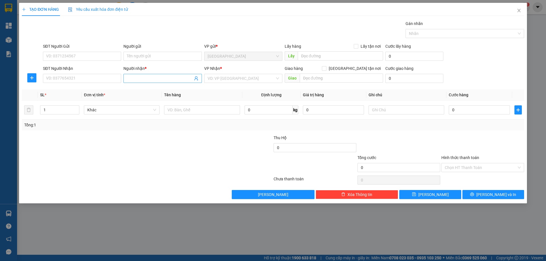
click at [147, 78] on input "Người nhận *" at bounding box center [160, 78] width 66 height 6
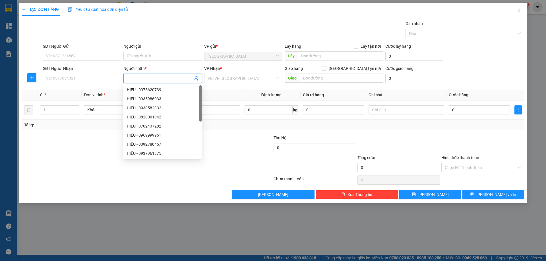
type input "D"
type input "ĐỨC NGUYÊN"
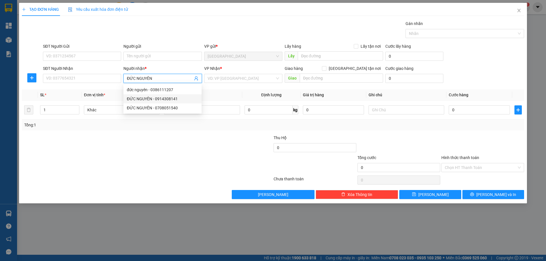
drag, startPoint x: 161, startPoint y: 98, endPoint x: 176, endPoint y: 90, distance: 16.8
click at [163, 97] on div "ĐỨC NGUYÊN - 0914308141" at bounding box center [162, 99] width 71 height 6
type input "0914308141"
type input "ĐỨC NGUYÊN"
drag, startPoint x: 230, startPoint y: 78, endPoint x: 229, endPoint y: 84, distance: 5.4
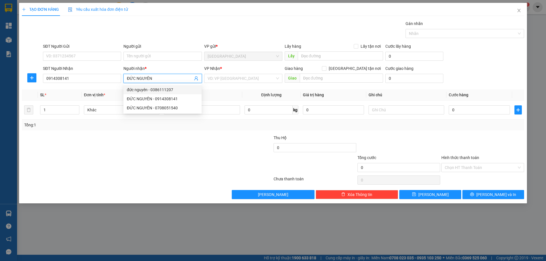
click at [230, 78] on input "search" at bounding box center [240, 78] width 67 height 9
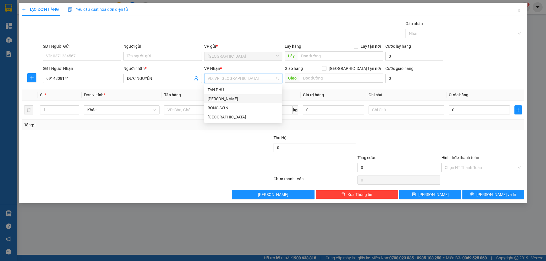
click at [221, 95] on div "[PERSON_NAME]" at bounding box center [243, 98] width 78 height 9
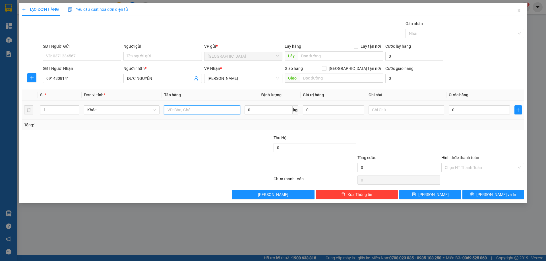
click at [195, 113] on input "text" at bounding box center [202, 109] width 76 height 9
type input "1T"
click at [492, 196] on span "[PERSON_NAME] và In" at bounding box center [496, 195] width 40 height 6
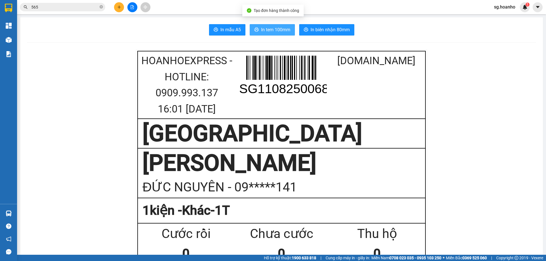
click at [273, 29] on span "In tem 100mm" at bounding box center [275, 29] width 29 height 7
click at [122, 7] on button at bounding box center [119, 7] width 10 height 10
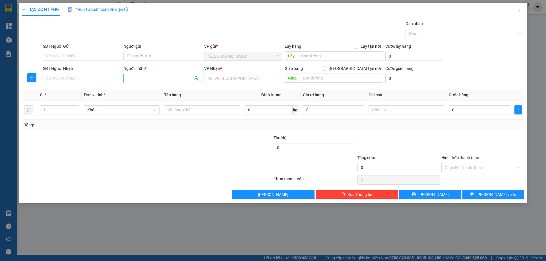
click at [141, 78] on input "Người nhận *" at bounding box center [160, 78] width 66 height 6
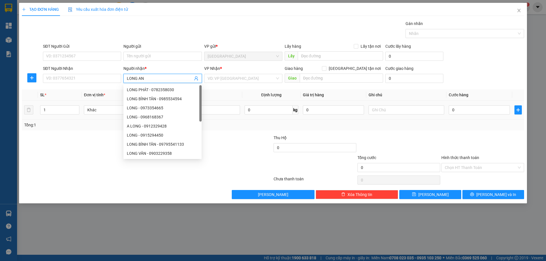
type input "LONG AN"
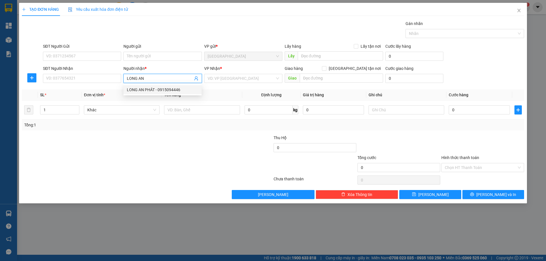
drag, startPoint x: 150, startPoint y: 90, endPoint x: 164, endPoint y: 94, distance: 14.1
click at [153, 91] on div "LONG AN PHÁT - 0915094446" at bounding box center [162, 90] width 71 height 6
type input "0915094446"
type input "LONG AN PHÁT"
click at [214, 82] on input "search" at bounding box center [240, 78] width 67 height 9
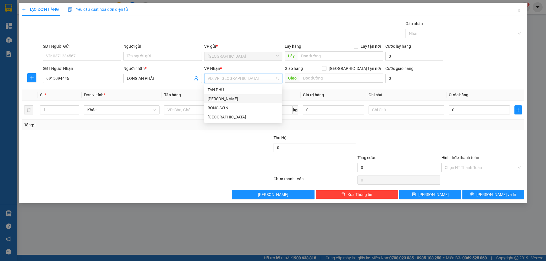
click at [216, 96] on div "[PERSON_NAME]" at bounding box center [242, 99] width 71 height 6
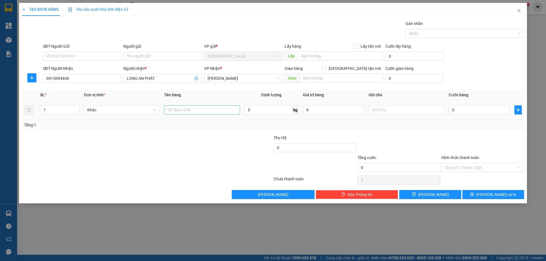
drag, startPoint x: 178, startPoint y: 116, endPoint x: 179, endPoint y: 112, distance: 4.0
click at [178, 115] on td at bounding box center [202, 110] width 80 height 19
click at [180, 111] on input "text" at bounding box center [202, 109] width 76 height 9
type input "1 CÂY"
click at [385, 111] on input "text" at bounding box center [406, 109] width 76 height 9
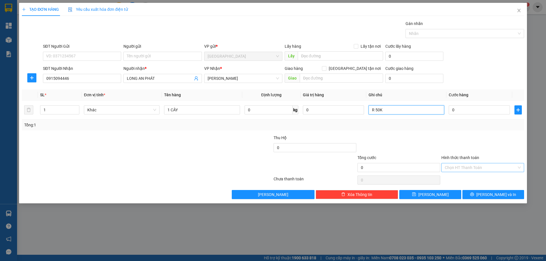
type input "R 50K"
click at [460, 167] on input "Hình thức thanh toán" at bounding box center [480, 167] width 72 height 9
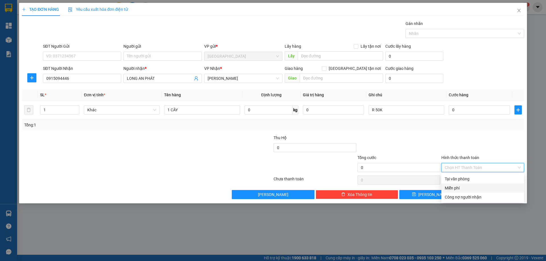
click at [458, 189] on div "Miễn phí" at bounding box center [482, 188] width 76 height 6
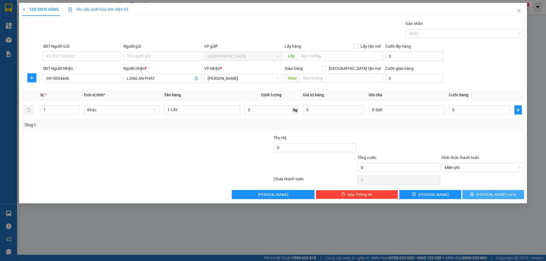
click at [478, 196] on button "[PERSON_NAME] và In" at bounding box center [493, 194] width 62 height 9
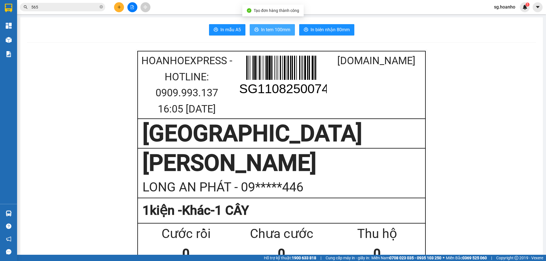
click at [273, 27] on span "In tem 100mm" at bounding box center [275, 29] width 29 height 7
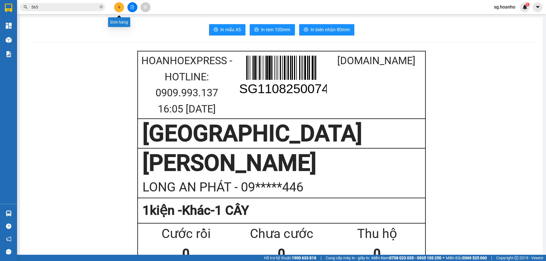
click at [120, 7] on icon "plus" at bounding box center [119, 7] width 4 height 4
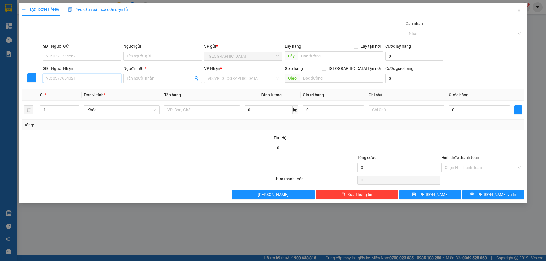
click at [99, 78] on input "SĐT Người Nhận" at bounding box center [82, 78] width 78 height 9
type input "0356616373"
click at [78, 89] on div "0356616373 - HÙNG" at bounding box center [81, 90] width 71 height 6
type input "HÙNG"
click at [237, 79] on span "[GEOGRAPHIC_DATA]" at bounding box center [242, 78] width 71 height 9
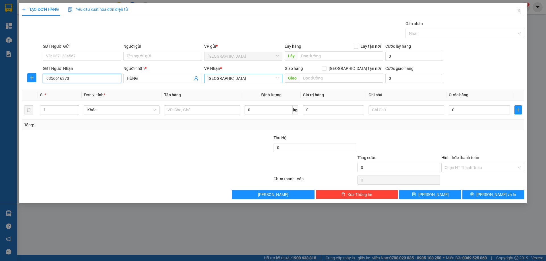
type input "0356616373"
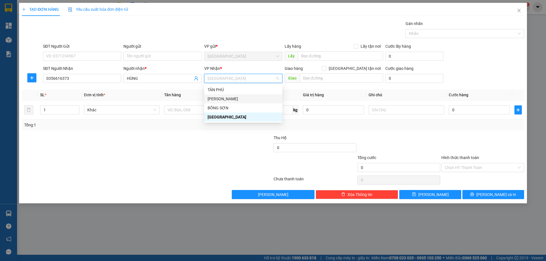
drag, startPoint x: 223, startPoint y: 98, endPoint x: 250, endPoint y: 96, distance: 27.9
click at [228, 96] on div "[PERSON_NAME]" at bounding box center [242, 99] width 71 height 6
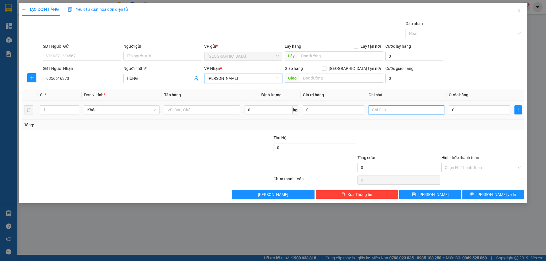
click at [398, 112] on input "text" at bounding box center [406, 109] width 76 height 9
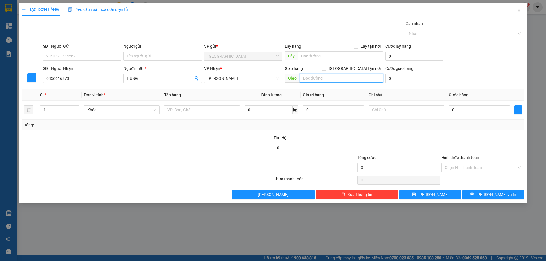
click at [316, 81] on input "text" at bounding box center [341, 78] width 83 height 9
type input "[PERSON_NAME]"
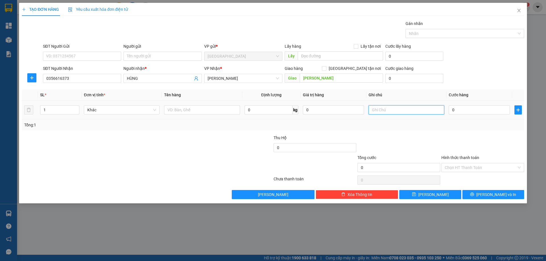
click at [396, 112] on input "text" at bounding box center [406, 109] width 76 height 9
type input "T"
type input "R 70K"
drag, startPoint x: 471, startPoint y: 169, endPoint x: 454, endPoint y: 192, distance: 28.4
click at [468, 172] on input "Hình thức thanh toán" at bounding box center [480, 167] width 72 height 9
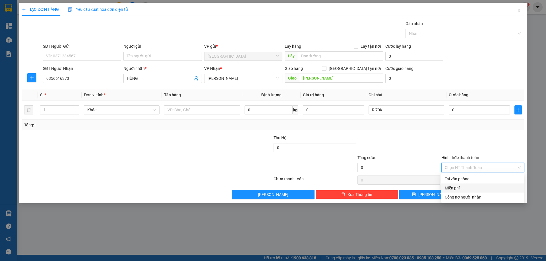
click at [453, 191] on div "Miễn phí" at bounding box center [482, 188] width 76 height 6
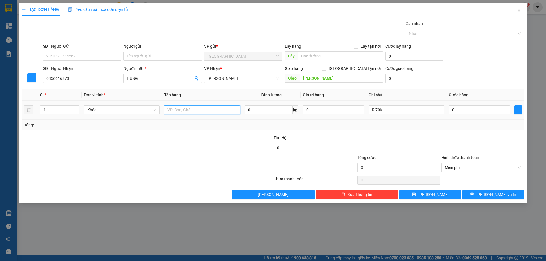
click at [217, 110] on input "text" at bounding box center [202, 109] width 76 height 9
type input "1T"
click at [475, 194] on button "[PERSON_NAME] và In" at bounding box center [493, 194] width 62 height 9
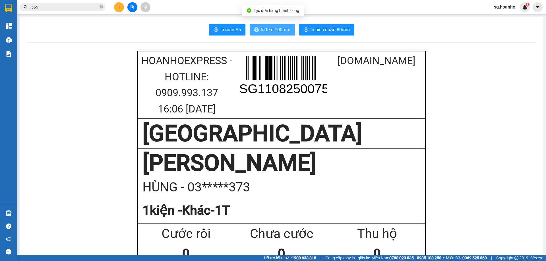
click at [284, 30] on span "In tem 100mm" at bounding box center [275, 29] width 29 height 7
click at [121, 8] on button at bounding box center [119, 7] width 10 height 10
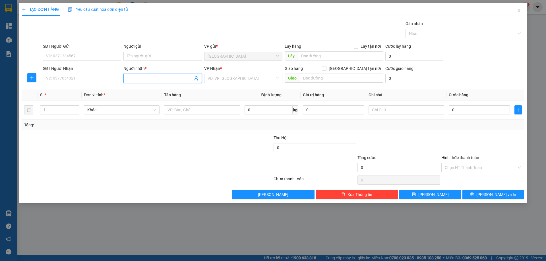
click at [159, 78] on input "Người nhận *" at bounding box center [160, 78] width 66 height 6
type input "10 TÝ"
click at [213, 82] on input "search" at bounding box center [240, 78] width 67 height 9
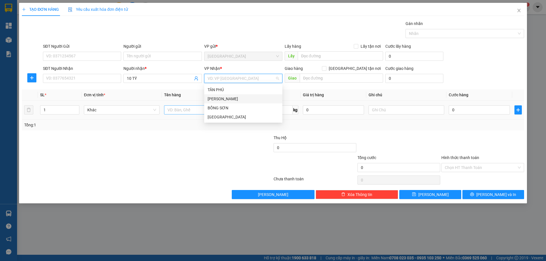
drag, startPoint x: 216, startPoint y: 100, endPoint x: 187, endPoint y: 106, distance: 29.5
click at [213, 101] on div "[PERSON_NAME]" at bounding box center [242, 99] width 71 height 6
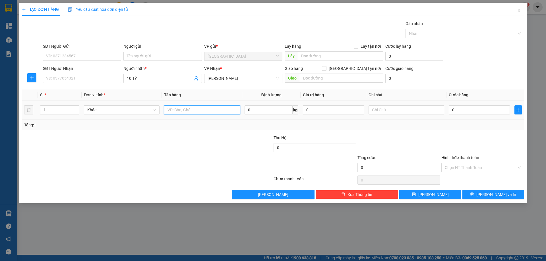
click at [181, 109] on input "text" at bounding box center [202, 109] width 76 height 9
type input "1T"
click at [431, 193] on span "[PERSON_NAME]" at bounding box center [433, 195] width 30 height 6
drag, startPoint x: 519, startPoint y: 9, endPoint x: 140, endPoint y: 6, distance: 378.8
click at [517, 9] on icon "close" at bounding box center [518, 10] width 5 height 5
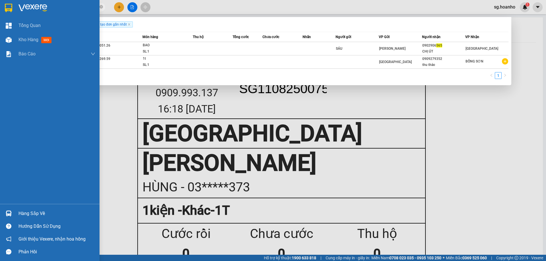
drag, startPoint x: 48, startPoint y: 7, endPoint x: 218, endPoint y: 26, distance: 171.4
click at [5, 10] on section "Kết quả tìm kiếm ( 2 ) Bộ lọc Ngày tạo đơn gần nhất Mã ĐH Trạng thái Món hàng T…" at bounding box center [273, 130] width 546 height 261
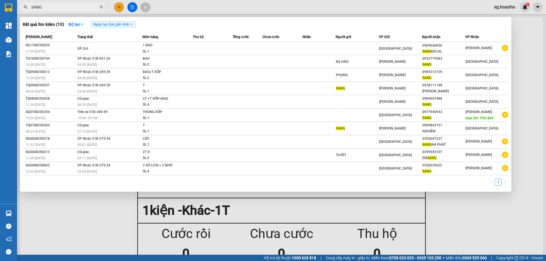
type input "SANG"
click at [101, 7] on icon "close-circle" at bounding box center [100, 6] width 3 height 3
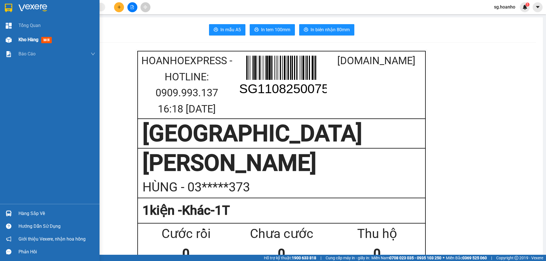
drag, startPoint x: 24, startPoint y: 40, endPoint x: 28, endPoint y: 39, distance: 3.2
click at [28, 39] on span "Kho hàng" at bounding box center [28, 39] width 20 height 5
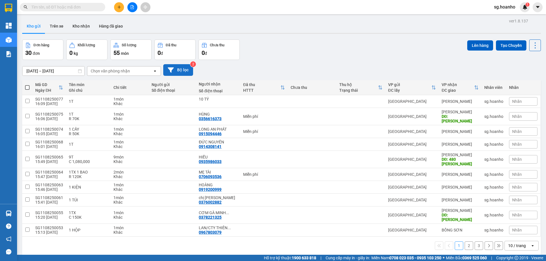
click at [175, 70] on button "Bộ lọc" at bounding box center [178, 70] width 30 height 12
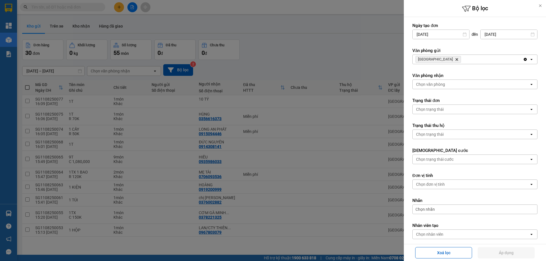
click at [455, 60] on icon "Delete" at bounding box center [456, 59] width 3 height 3
click at [436, 60] on div "Chọn văn phòng" at bounding box center [430, 60] width 29 height 6
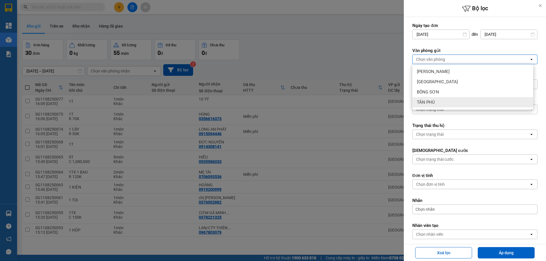
click at [433, 98] on div "TÂN PHÚ" at bounding box center [472, 102] width 121 height 10
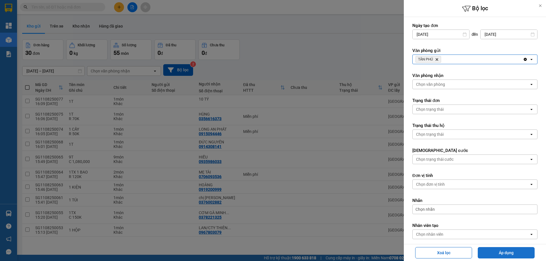
click at [513, 255] on button "Áp dụng" at bounding box center [505, 252] width 57 height 11
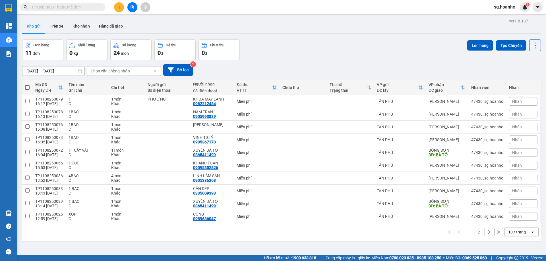
click at [474, 232] on button "2" at bounding box center [478, 232] width 9 height 9
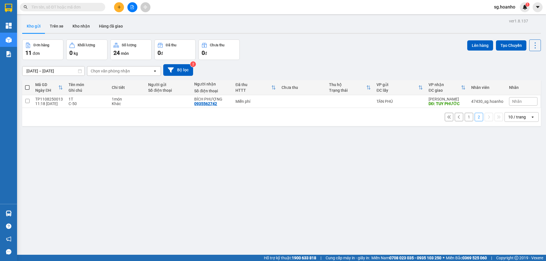
click at [119, 12] on button at bounding box center [119, 7] width 10 height 10
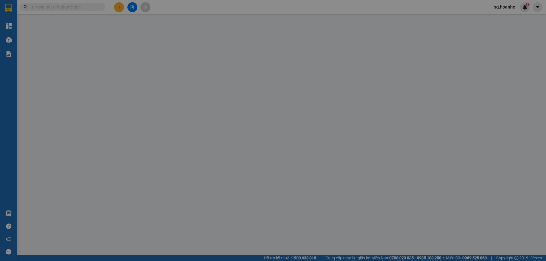
click at [119, 8] on span "Yêu cầu xuất hóa đơn điện tử" at bounding box center [98, 9] width 60 height 5
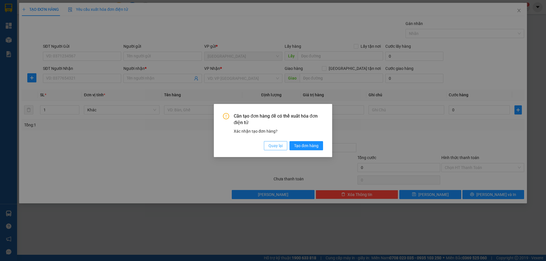
drag, startPoint x: 274, startPoint y: 146, endPoint x: 225, endPoint y: 139, distance: 50.0
click at [261, 144] on div "Cần tạo đơn hàng để có thể xuất hóa đơn điện tử Xác nhận tạo đơn hàng? Quay lại…" at bounding box center [273, 131] width 100 height 37
click at [299, 141] on button "Tạo đơn hàng" at bounding box center [306, 145] width 34 height 9
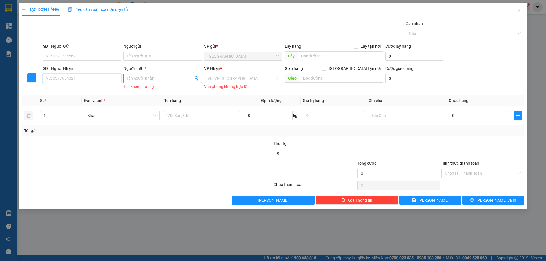
click at [97, 79] on input "SĐT Người Nhận" at bounding box center [82, 78] width 78 height 9
drag, startPoint x: 85, startPoint y: 99, endPoint x: 214, endPoint y: 109, distance: 129.4
click at [87, 99] on div "0988596814 - [PERSON_NAME]/HÙNG IT" at bounding box center [82, 99] width 73 height 6
type input "0988596814"
type input "KHÔI/HÙNG IT"
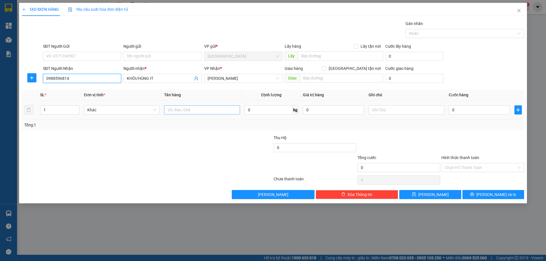
type input "0988596814"
click at [220, 111] on input "text" at bounding box center [202, 109] width 76 height 9
type input "1T"
click at [476, 195] on button "[PERSON_NAME] và In" at bounding box center [493, 194] width 62 height 9
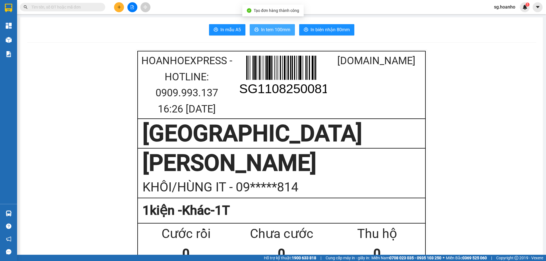
click at [261, 28] on span "In tem 100mm" at bounding box center [275, 29] width 29 height 7
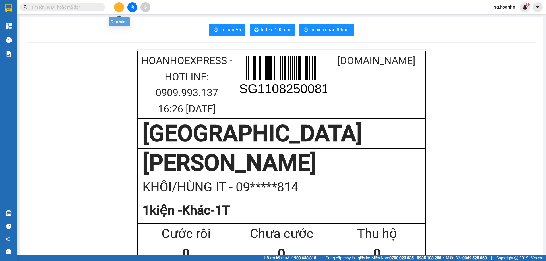
click at [117, 9] on button at bounding box center [119, 7] width 10 height 10
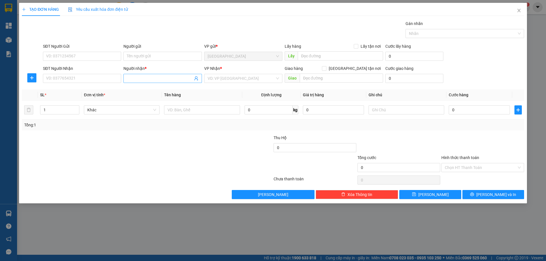
click at [144, 78] on input "Người nhận *" at bounding box center [160, 78] width 66 height 6
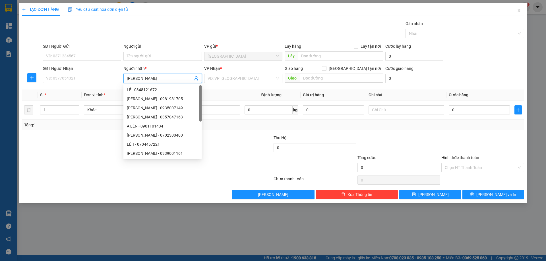
type input "[PERSON_NAME]"
click at [147, 109] on div "[PERSON_NAME] - 0968087651" at bounding box center [162, 108] width 71 height 6
type input "0968087651"
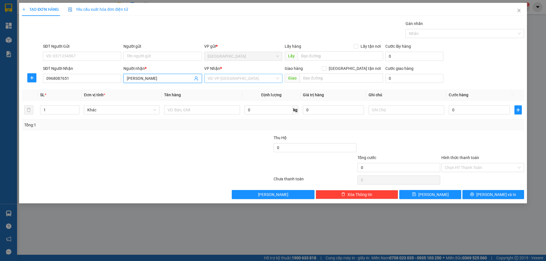
type input "[PERSON_NAME]"
click at [252, 78] on input "search" at bounding box center [240, 78] width 67 height 9
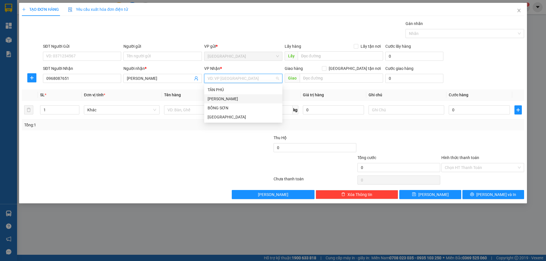
click at [215, 98] on div "[PERSON_NAME]" at bounding box center [242, 99] width 71 height 6
click at [169, 75] on span "[PERSON_NAME]" at bounding box center [162, 78] width 78 height 9
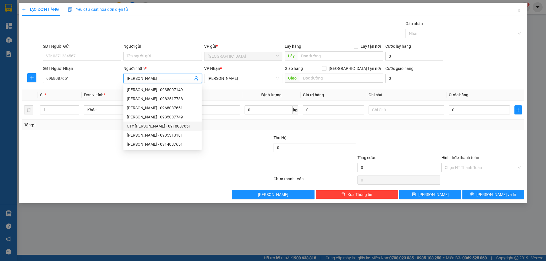
click at [169, 124] on div "CTY [PERSON_NAME] - 0918087651" at bounding box center [162, 126] width 71 height 6
type input "0918087651"
type input "CTY [PERSON_NAME]"
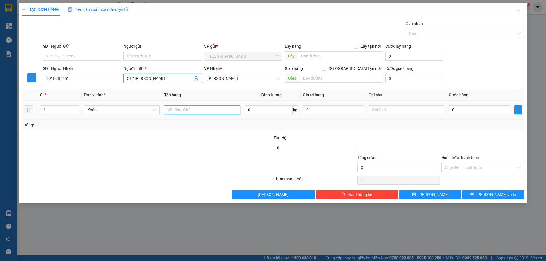
click at [211, 113] on input "text" at bounding box center [202, 109] width 76 height 9
type input "1T"
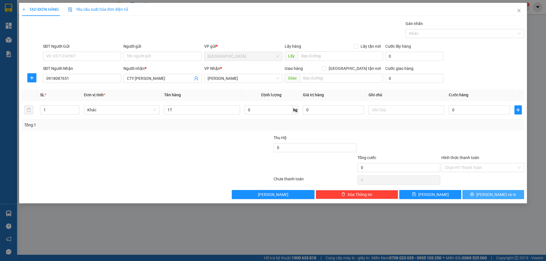
drag, startPoint x: 503, startPoint y: 193, endPoint x: 474, endPoint y: 205, distance: 31.0
click at [498, 197] on span "[PERSON_NAME] và In" at bounding box center [496, 195] width 40 height 6
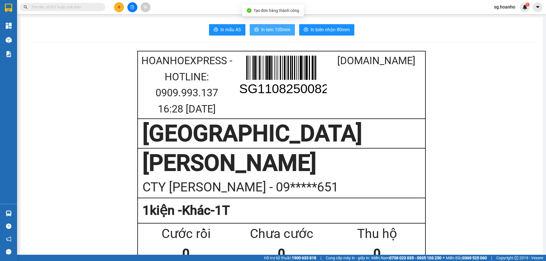
drag, startPoint x: 277, startPoint y: 32, endPoint x: 326, endPoint y: 80, distance: 68.5
click at [280, 33] on span "In tem 100mm" at bounding box center [275, 29] width 29 height 7
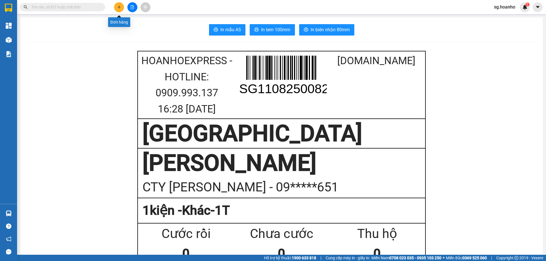
click at [117, 6] on button at bounding box center [119, 7] width 10 height 10
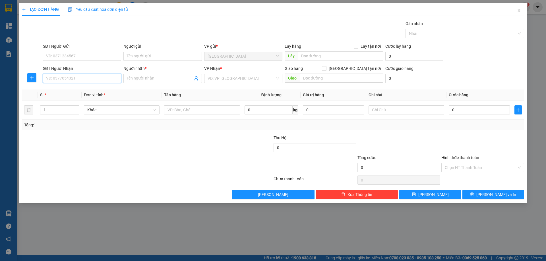
click at [70, 81] on input "SĐT Người Nhận" at bounding box center [82, 78] width 78 height 9
click at [81, 93] on div "0964245277 - TOÀN" at bounding box center [82, 89] width 78 height 9
type input "0964245277"
type input "TOÀN"
type input "0964245277"
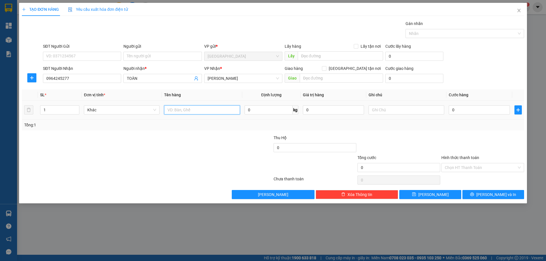
click at [199, 112] on input "text" at bounding box center [202, 109] width 76 height 9
type input "1 HỘP"
click at [388, 107] on input "text" at bounding box center [406, 109] width 76 height 9
drag, startPoint x: 389, startPoint y: 125, endPoint x: 397, endPoint y: 113, distance: 14.6
click at [397, 113] on input "R 4K" at bounding box center [406, 109] width 76 height 9
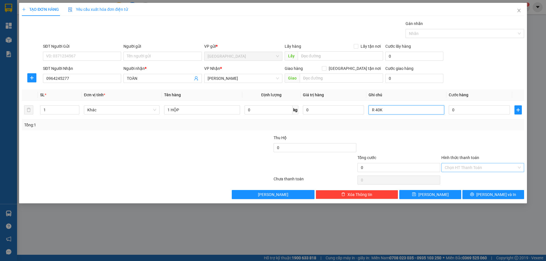
type input "R 40K"
click at [471, 169] on input "Hình thức thanh toán" at bounding box center [480, 167] width 72 height 9
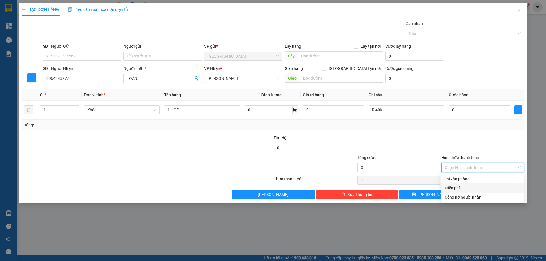
drag, startPoint x: 461, startPoint y: 184, endPoint x: 469, endPoint y: 192, distance: 11.3
click at [461, 185] on div "Miễn phí" at bounding box center [482, 188] width 83 height 9
click at [489, 192] on span "[PERSON_NAME] và In" at bounding box center [496, 195] width 40 height 6
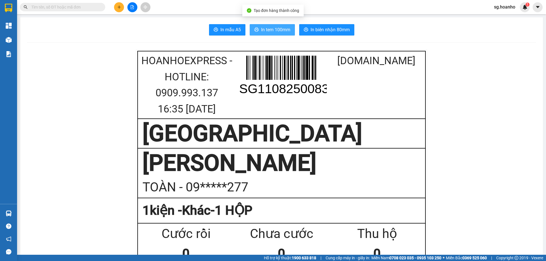
click at [269, 27] on span "In tem 100mm" at bounding box center [275, 29] width 29 height 7
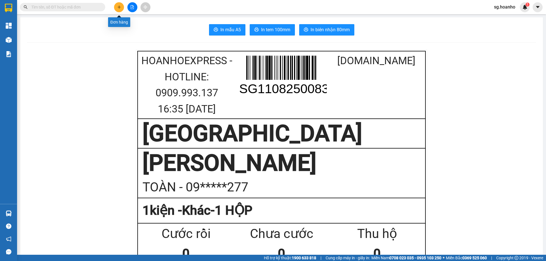
click at [120, 7] on icon "plus" at bounding box center [119, 7] width 4 height 4
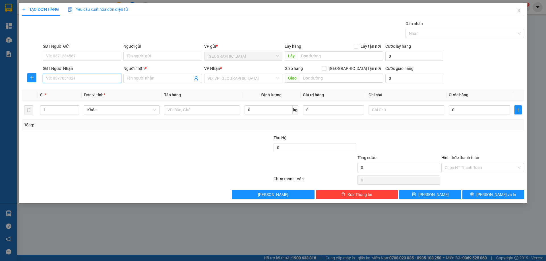
click at [74, 75] on input "SĐT Người Nhận" at bounding box center [82, 78] width 78 height 9
click at [91, 99] on div "0917227906 - SƯƠNG/ MAY TQ" at bounding box center [81, 99] width 71 height 6
type input "0917227906"
type input "SƯƠNG/ MAY TQ"
type input "0917227906"
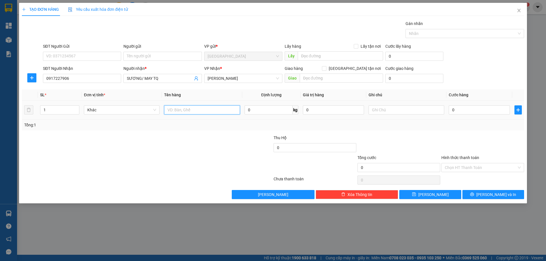
click at [206, 109] on input "text" at bounding box center [202, 109] width 76 height 9
type input "1 TẬP"
click at [398, 111] on input "text" at bounding box center [406, 109] width 76 height 9
click at [494, 196] on span "[PERSON_NAME] và In" at bounding box center [496, 195] width 40 height 6
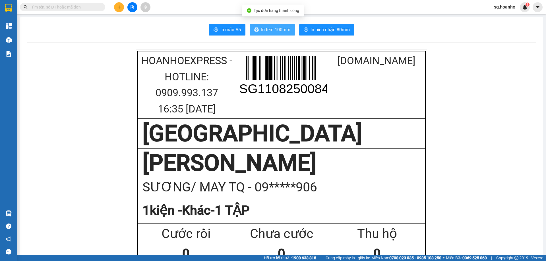
click at [262, 35] on button "In tem 100mm" at bounding box center [272, 29] width 45 height 11
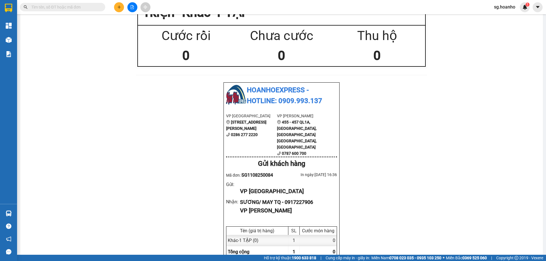
scroll to position [199, 0]
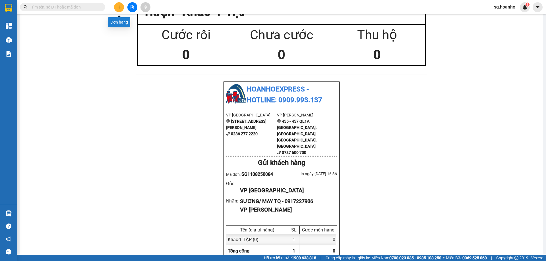
click at [116, 6] on button at bounding box center [119, 7] width 10 height 10
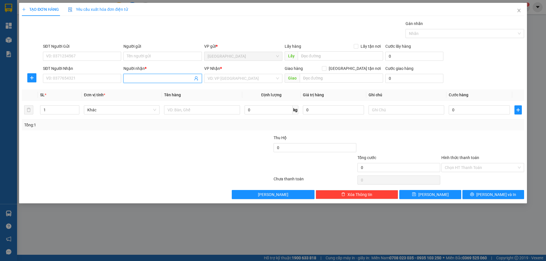
click at [151, 79] on input "Người nhận *" at bounding box center [160, 78] width 66 height 6
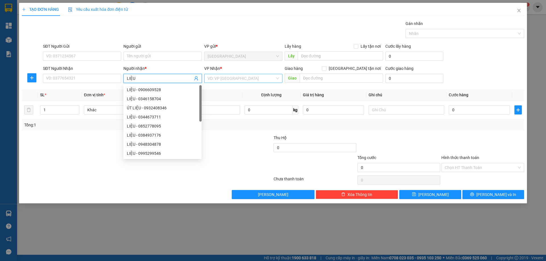
type input "LIỆU"
click at [236, 78] on input "search" at bounding box center [240, 78] width 67 height 9
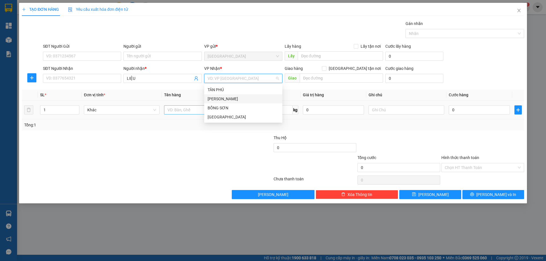
drag, startPoint x: 223, startPoint y: 98, endPoint x: 197, endPoint y: 114, distance: 30.8
click at [218, 101] on div "[PERSON_NAME]" at bounding box center [242, 99] width 71 height 6
click at [180, 111] on input "text" at bounding box center [202, 109] width 76 height 9
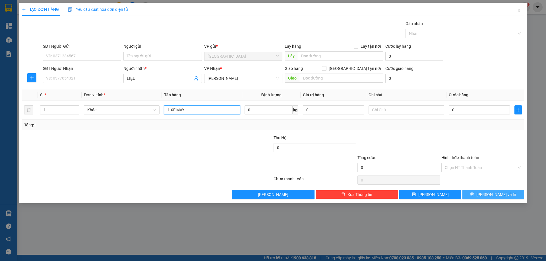
type input "1 XE MÁY"
click at [469, 194] on button "[PERSON_NAME] và In" at bounding box center [493, 194] width 62 height 9
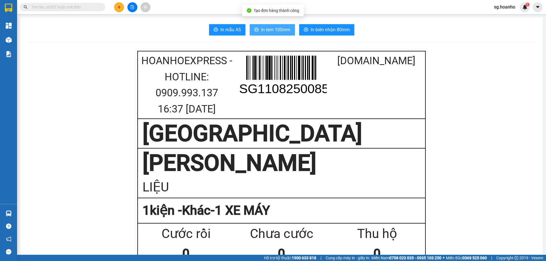
click at [266, 28] on span "In tem 100mm" at bounding box center [275, 29] width 29 height 7
click at [118, 4] on button at bounding box center [119, 7] width 10 height 10
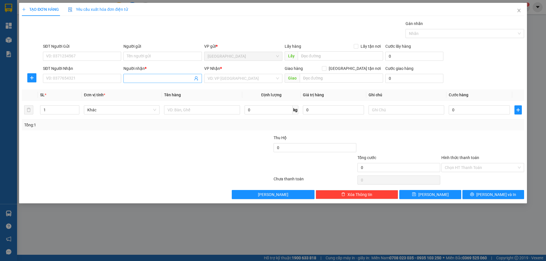
click at [133, 78] on input "Người nhận *" at bounding box center [160, 78] width 66 height 6
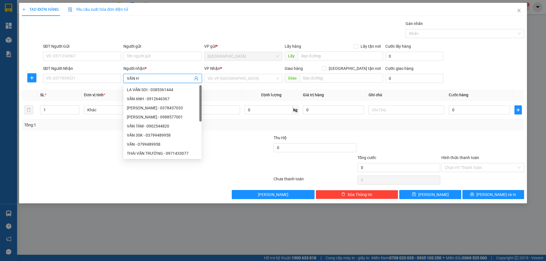
type input "[PERSON_NAME]"
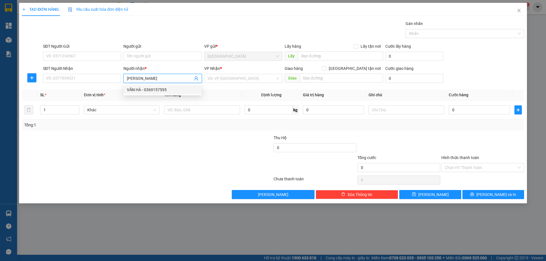
click at [154, 90] on div "VĂN HÀ - 0369157595" at bounding box center [162, 90] width 71 height 6
type input "0369157595"
type input "[PERSON_NAME]"
drag, startPoint x: 222, startPoint y: 78, endPoint x: 220, endPoint y: 82, distance: 4.6
click at [222, 79] on input "search" at bounding box center [240, 78] width 67 height 9
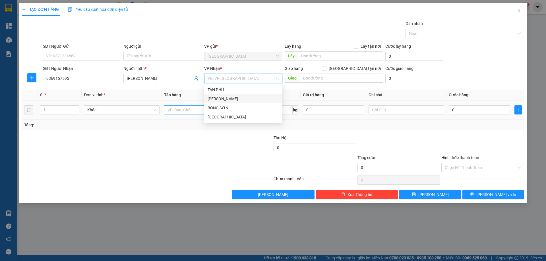
drag, startPoint x: 212, startPoint y: 99, endPoint x: 196, endPoint y: 106, distance: 17.2
click at [211, 99] on div "[PERSON_NAME]" at bounding box center [242, 99] width 71 height 6
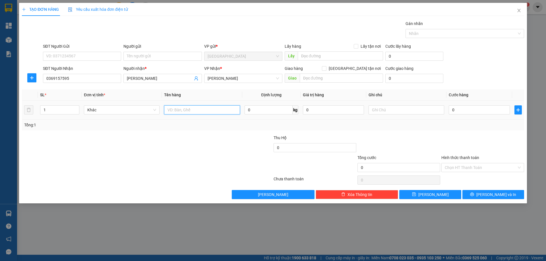
click at [193, 106] on input "text" at bounding box center [202, 109] width 76 height 9
type input "1T"
click at [421, 195] on button "[PERSON_NAME]" at bounding box center [430, 194] width 62 height 9
click at [137, 78] on input "Người nhận *" at bounding box center [160, 78] width 66 height 6
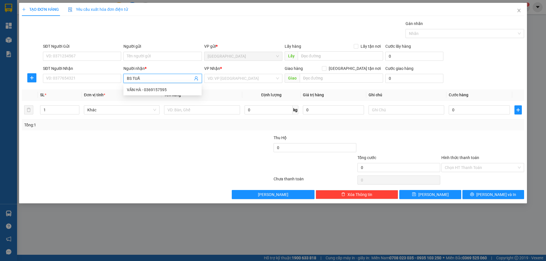
type input "BS TUẤN"
drag, startPoint x: 150, startPoint y: 89, endPoint x: 193, endPoint y: 85, distance: 42.8
click at [156, 89] on div "BS TUẤN - 0944997359" at bounding box center [162, 90] width 71 height 6
type input "0944997359"
type input "BS TUẤN"
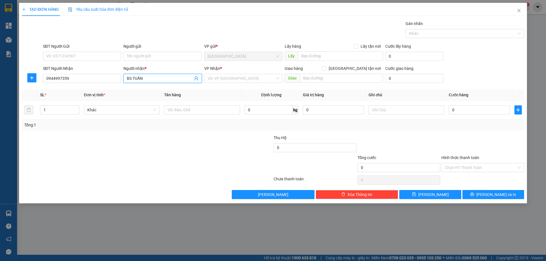
drag, startPoint x: 220, startPoint y: 80, endPoint x: 219, endPoint y: 89, distance: 9.2
click at [220, 80] on input "search" at bounding box center [240, 78] width 67 height 9
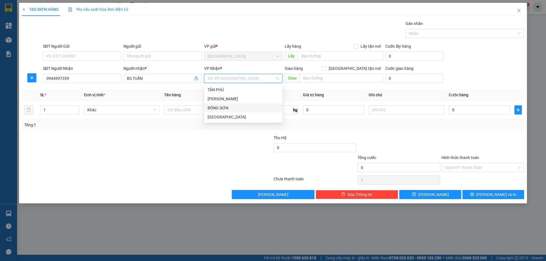
click at [217, 108] on div "BỒNG SƠN" at bounding box center [242, 108] width 71 height 6
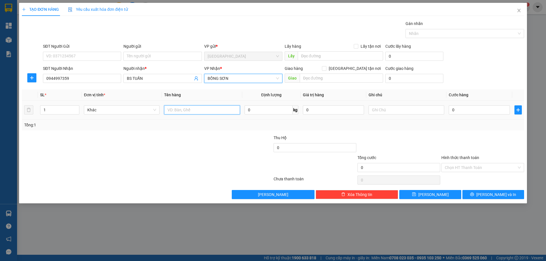
click at [192, 112] on input "text" at bounding box center [202, 109] width 76 height 9
type input "1 HỘP"
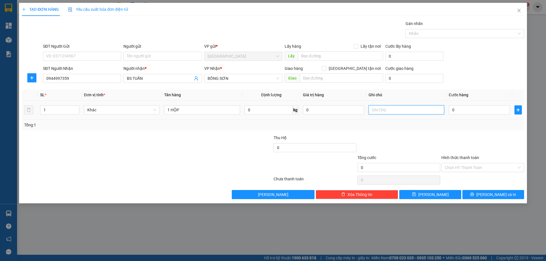
click at [381, 110] on input "text" at bounding box center [406, 109] width 76 height 9
click at [468, 172] on div "Chọn HT Thanh Toán" at bounding box center [482, 167] width 83 height 9
type input "R 40K"
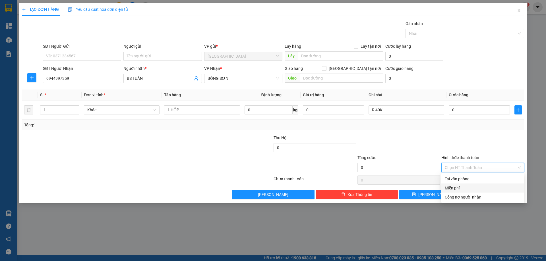
click at [455, 187] on div "Miễn phí" at bounding box center [482, 188] width 76 height 6
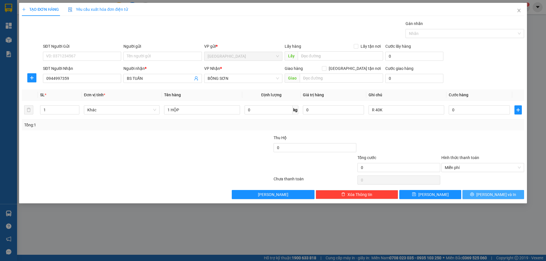
click at [474, 195] on icon "printer" at bounding box center [472, 194] width 4 height 4
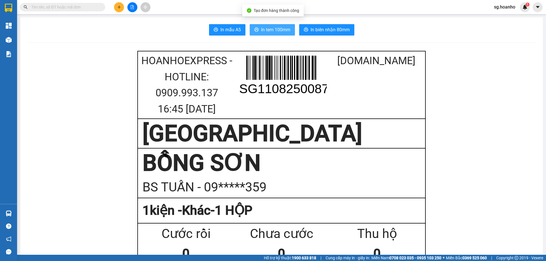
click at [265, 33] on span "In tem 100mm" at bounding box center [275, 29] width 29 height 7
click at [121, 6] on button at bounding box center [119, 7] width 10 height 10
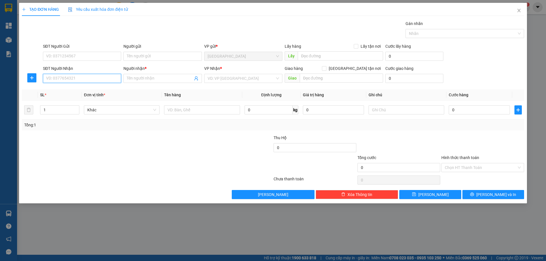
click at [84, 77] on input "SĐT Người Nhận" at bounding box center [82, 78] width 78 height 9
drag, startPoint x: 84, startPoint y: 90, endPoint x: 142, endPoint y: 98, distance: 58.8
click at [90, 91] on div "0332494798 - [GEOGRAPHIC_DATA]" at bounding box center [81, 90] width 71 height 6
type input "0332494798"
type input "[GEOGRAPHIC_DATA]"
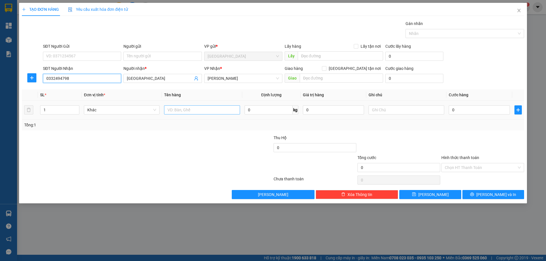
type input "0332494798"
click at [197, 111] on input "text" at bounding box center [202, 109] width 76 height 9
type input "1T"
click at [397, 113] on input "text" at bounding box center [406, 109] width 76 height 9
type input "R 60K"
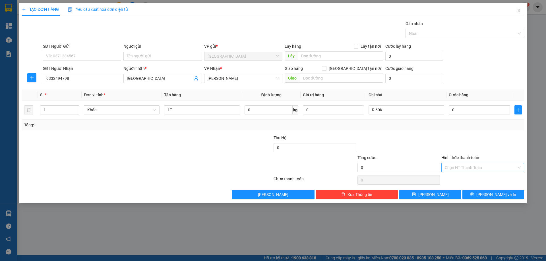
click at [470, 168] on input "Hình thức thanh toán" at bounding box center [480, 167] width 72 height 9
click at [453, 187] on div "Miễn phí" at bounding box center [482, 188] width 76 height 6
click at [488, 197] on span "[PERSON_NAME] và In" at bounding box center [496, 195] width 40 height 6
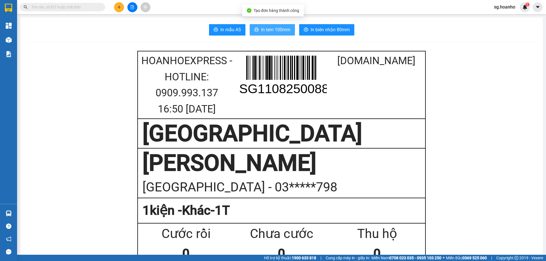
click at [265, 30] on span "In tem 100mm" at bounding box center [275, 29] width 29 height 7
click at [73, 5] on input "text" at bounding box center [64, 7] width 67 height 6
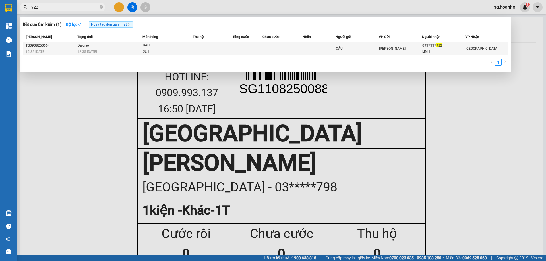
type input "922"
click at [421, 46] on div "[PERSON_NAME]" at bounding box center [400, 48] width 43 height 6
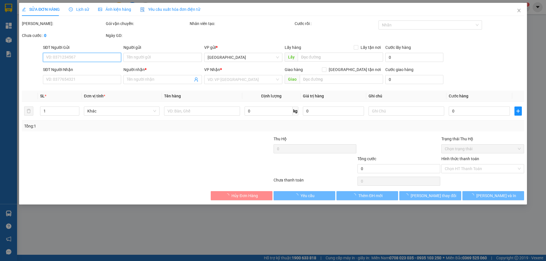
type input "CẦU"
type input "0937337922"
type input "LINH"
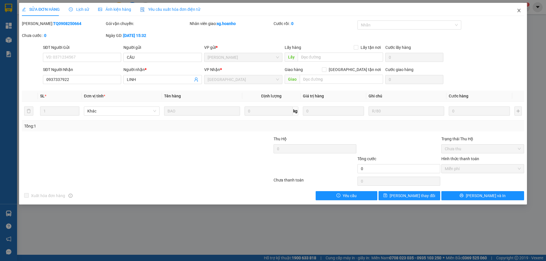
click at [519, 11] on icon "close" at bounding box center [518, 10] width 3 height 3
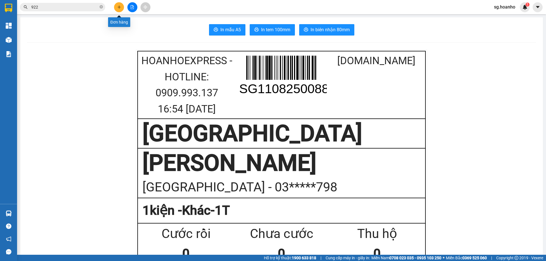
click at [118, 9] on button at bounding box center [119, 7] width 10 height 10
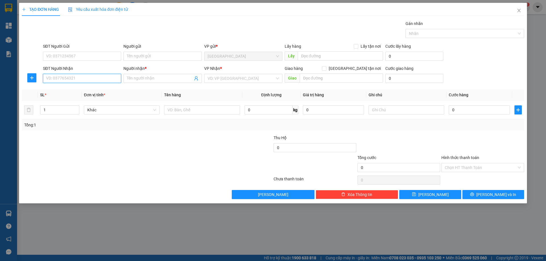
click at [70, 76] on input "SĐT Người Nhận" at bounding box center [82, 78] width 78 height 9
click at [152, 79] on input "Người nhận *" at bounding box center [160, 78] width 66 height 6
type input "HỮU QUÂN"
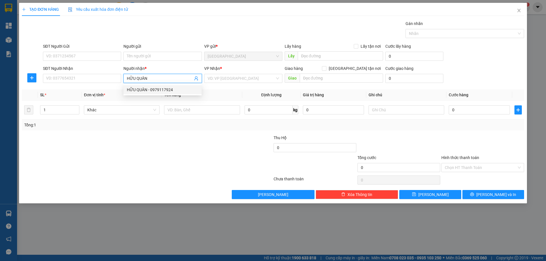
click at [152, 90] on div "HỮU QUÂN - 0979117924" at bounding box center [162, 90] width 71 height 6
type input "0979117924"
type input "HỮU QUÂN"
drag, startPoint x: 222, startPoint y: 80, endPoint x: 221, endPoint y: 83, distance: 3.7
click at [222, 81] on input "search" at bounding box center [240, 78] width 67 height 9
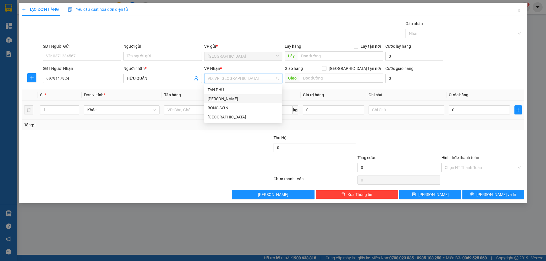
drag, startPoint x: 208, startPoint y: 99, endPoint x: 181, endPoint y: 116, distance: 31.3
click at [206, 100] on div "[PERSON_NAME]" at bounding box center [243, 98] width 78 height 9
click at [180, 112] on input "text" at bounding box center [202, 109] width 76 height 9
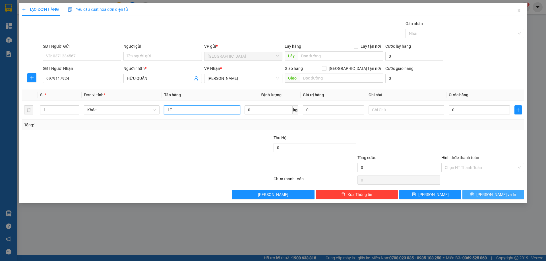
type input "1T"
click at [481, 198] on button "[PERSON_NAME] và In" at bounding box center [493, 194] width 62 height 9
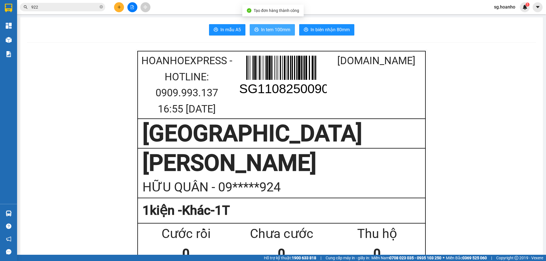
click at [269, 26] on button "In tem 100mm" at bounding box center [272, 29] width 45 height 11
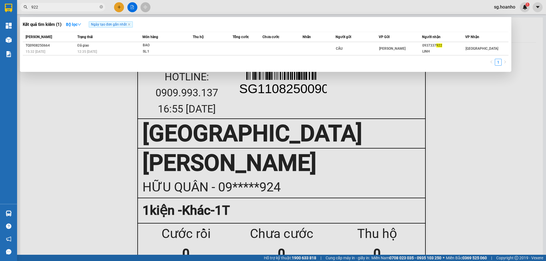
click at [44, 10] on input "922" at bounding box center [64, 7] width 67 height 6
drag, startPoint x: 44, startPoint y: 10, endPoint x: 0, endPoint y: 8, distance: 43.8
click at [0, 8] on section "Kết quả tìm kiếm ( 1 ) Bộ lọc Ngày tạo đơn gần nhất Mã ĐH Trạng thái Món hàng T…" at bounding box center [273, 130] width 546 height 261
type input "169"
click at [120, 8] on div at bounding box center [273, 130] width 546 height 261
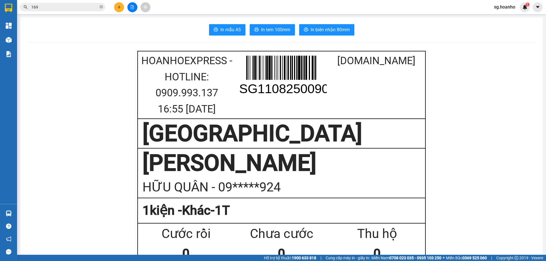
click at [121, 6] on button at bounding box center [119, 7] width 10 height 10
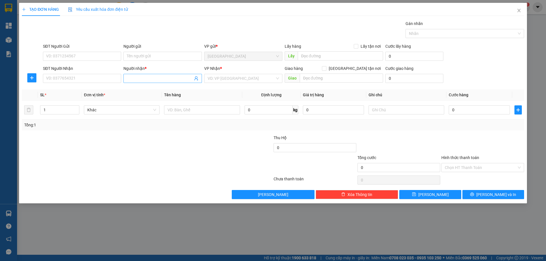
click at [145, 76] on input "Người nhận *" at bounding box center [160, 78] width 66 height 6
type input "QUYÊN TRÁI CÂY"
click at [221, 79] on input "search" at bounding box center [240, 78] width 67 height 9
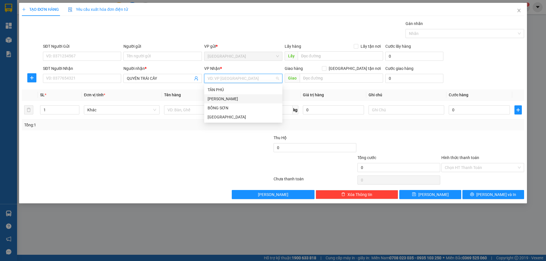
click at [215, 96] on div "[PERSON_NAME]" at bounding box center [242, 99] width 71 height 6
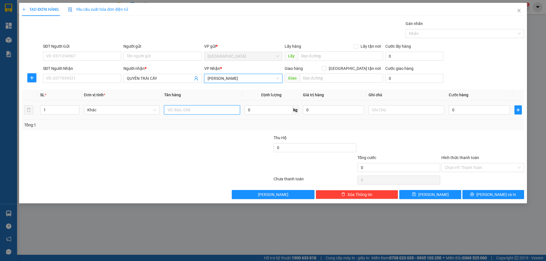
click at [190, 113] on input "text" at bounding box center [202, 109] width 76 height 9
type input "1 KIỆN"
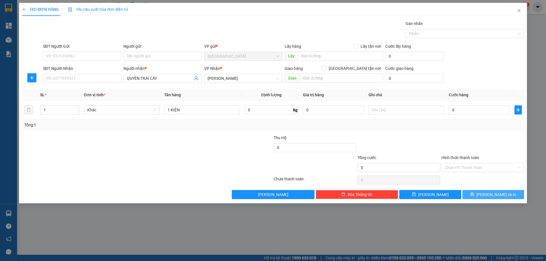
click at [474, 195] on icon "printer" at bounding box center [472, 195] width 4 height 4
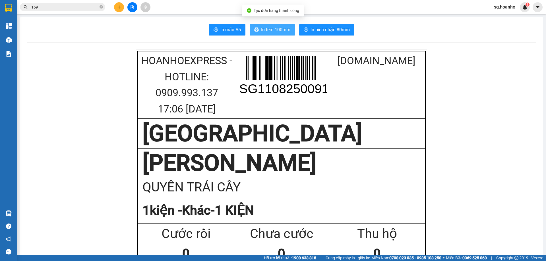
click at [265, 27] on span "In tem 100mm" at bounding box center [275, 29] width 29 height 7
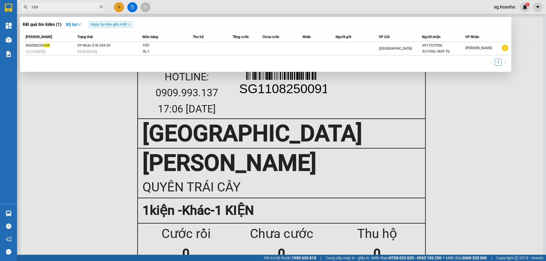
drag, startPoint x: 50, startPoint y: 8, endPoint x: 0, endPoint y: 16, distance: 50.5
click at [21, 12] on div "Kết quả tìm kiếm ( 1 ) Bộ lọc Ngày tạo đơn gần nhất Mã ĐH Trạng thái Món hàng T…" at bounding box center [55, 7] width 111 height 10
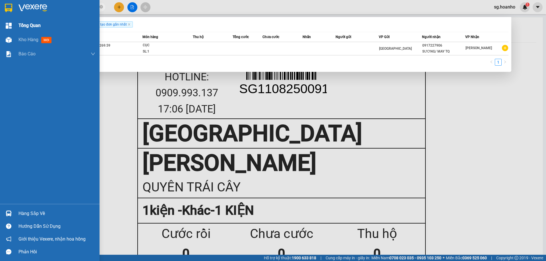
type input "8"
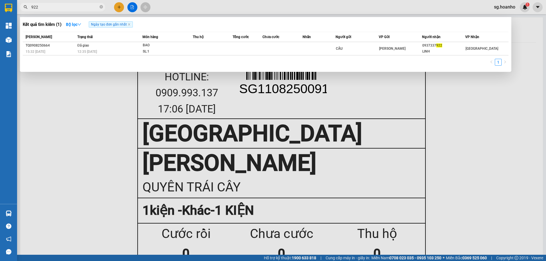
type input "922"
click at [121, 8] on div at bounding box center [273, 130] width 546 height 261
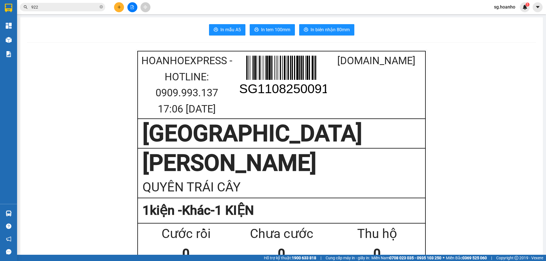
click at [117, 7] on icon "plus" at bounding box center [119, 7] width 4 height 4
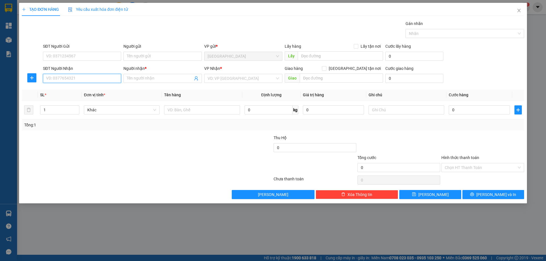
click at [64, 79] on input "SĐT Người Nhận" at bounding box center [82, 78] width 78 height 9
type input "0909181318"
drag, startPoint x: 82, startPoint y: 89, endPoint x: 135, endPoint y: 95, distance: 52.9
click at [90, 89] on div "0909181318 - [PERSON_NAME]" at bounding box center [81, 90] width 71 height 6
type input "[PERSON_NAME]"
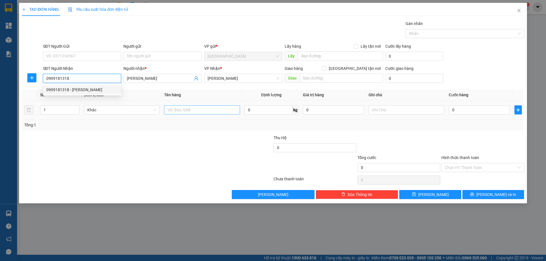
type input "0909181318"
click at [196, 113] on input "text" at bounding box center [202, 109] width 76 height 9
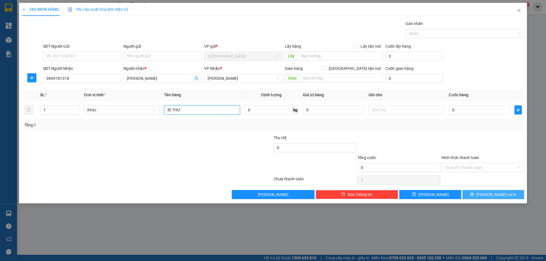
type input "BÌ THƯ"
click at [487, 195] on button "[PERSON_NAME] và In" at bounding box center [493, 194] width 62 height 9
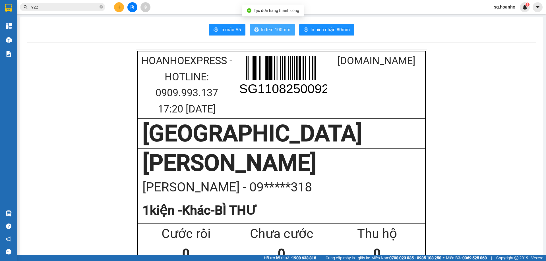
click at [269, 33] on span "In tem 100mm" at bounding box center [275, 29] width 29 height 7
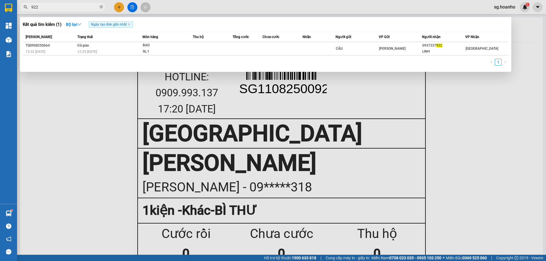
click at [52, 7] on input "922" at bounding box center [64, 7] width 67 height 6
click at [121, 9] on div at bounding box center [273, 130] width 546 height 261
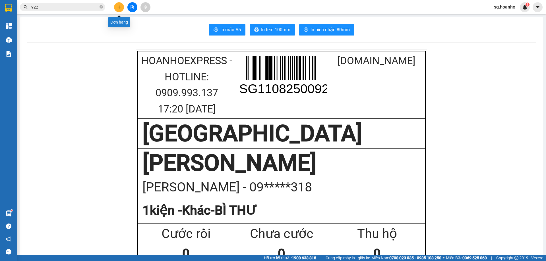
click at [120, 9] on icon "plus" at bounding box center [119, 7] width 4 height 4
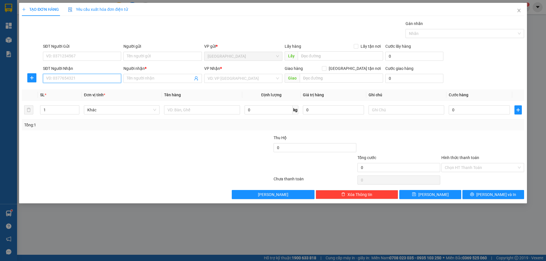
click at [70, 79] on input "SĐT Người Nhận" at bounding box center [82, 78] width 78 height 9
click at [82, 88] on div "0349248599 - BA LÃNH" at bounding box center [81, 90] width 71 height 6
type input "0349248599"
type input "BA LÃNH"
type input "0349248599"
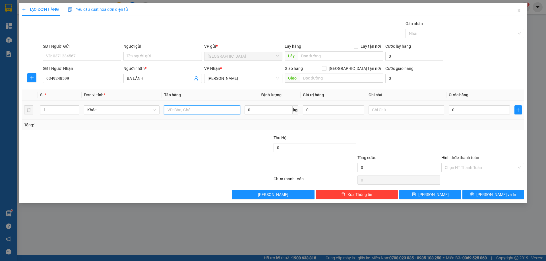
click at [209, 114] on input "text" at bounding box center [202, 109] width 76 height 9
type input "1T"
click at [500, 195] on span "[PERSON_NAME] và In" at bounding box center [496, 195] width 40 height 6
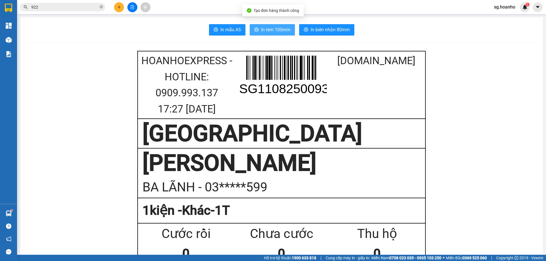
click at [261, 27] on span "In tem 100mm" at bounding box center [275, 29] width 29 height 7
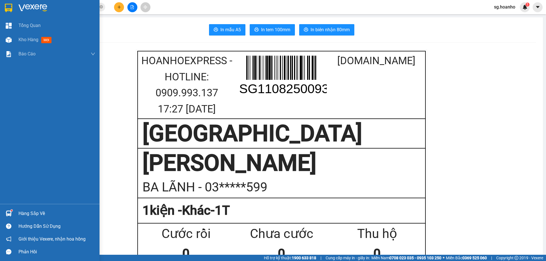
click at [8, 13] on div at bounding box center [49, 9] width 99 height 18
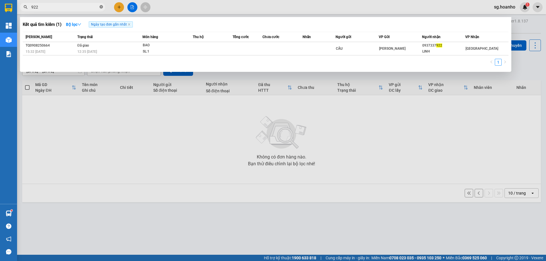
click at [102, 10] on span at bounding box center [100, 7] width 3 height 6
click at [101, 8] on icon "close-circle" at bounding box center [100, 6] width 3 height 3
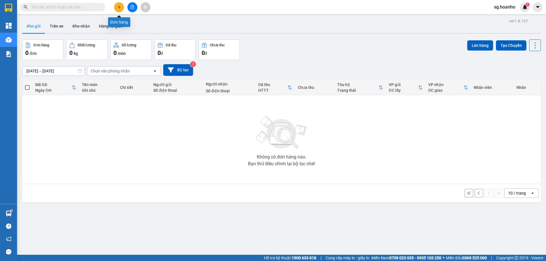
click at [121, 8] on button at bounding box center [119, 7] width 10 height 10
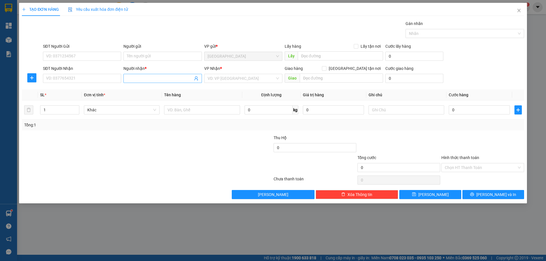
click at [147, 79] on input "Người nhận *" at bounding box center [160, 78] width 66 height 6
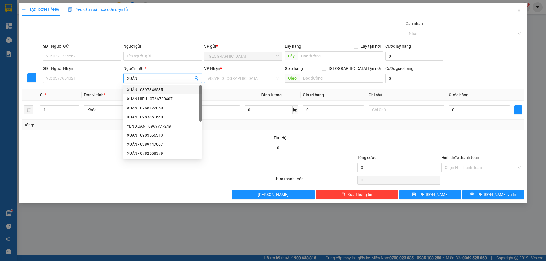
type input "XUÂN"
click at [221, 77] on input "search" at bounding box center [240, 78] width 67 height 9
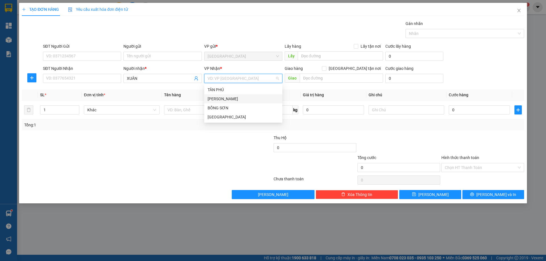
click at [224, 100] on div "[PERSON_NAME]" at bounding box center [242, 99] width 71 height 6
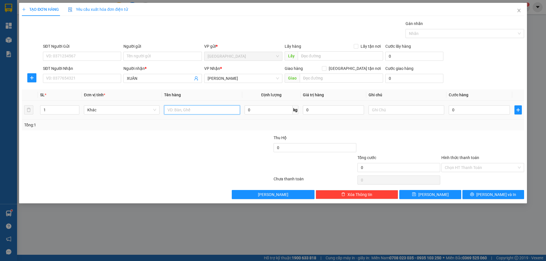
click at [197, 111] on input "text" at bounding box center [202, 109] width 76 height 9
type input "PO"
click at [391, 113] on input "text" at bounding box center [406, 109] width 76 height 9
type input "C"
click at [473, 111] on input "0" at bounding box center [478, 109] width 61 height 9
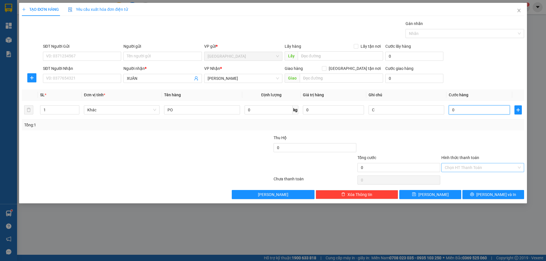
click at [478, 172] on div "Chọn HT Thanh Toán" at bounding box center [482, 167] width 83 height 9
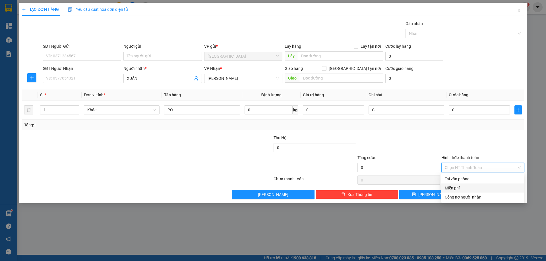
click at [467, 188] on div "Miễn phí" at bounding box center [482, 188] width 76 height 6
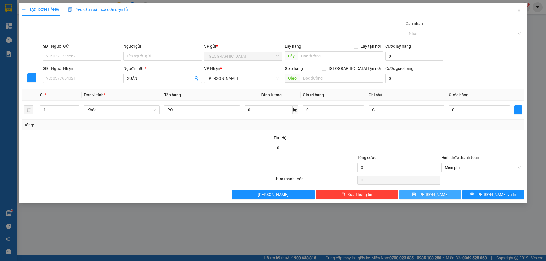
click at [449, 195] on button "[PERSON_NAME]" at bounding box center [430, 194] width 62 height 9
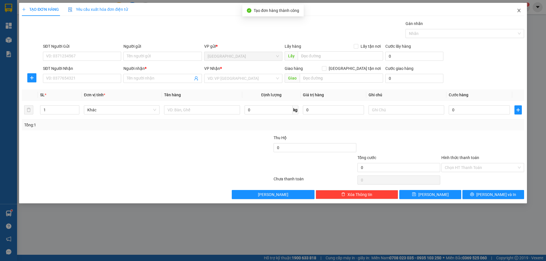
click at [518, 8] on span "Close" at bounding box center [519, 11] width 16 height 16
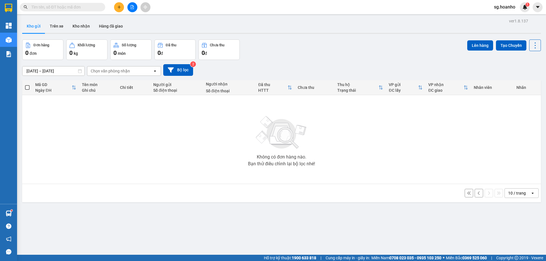
click at [89, 7] on input "text" at bounding box center [64, 7] width 67 height 6
click at [82, 6] on input "text" at bounding box center [64, 7] width 67 height 6
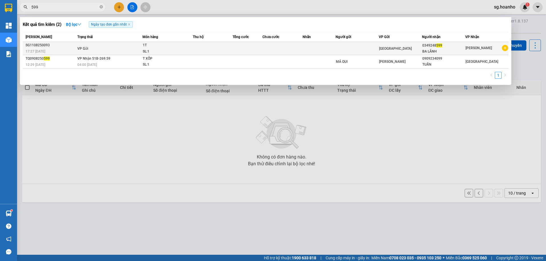
type input "599"
click at [450, 50] on div "BA LÃNH" at bounding box center [443, 52] width 43 height 6
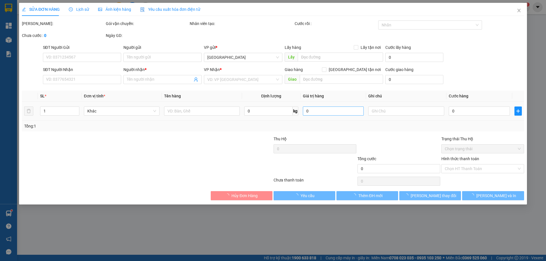
type input "0349248599"
type input "BA LÃNH"
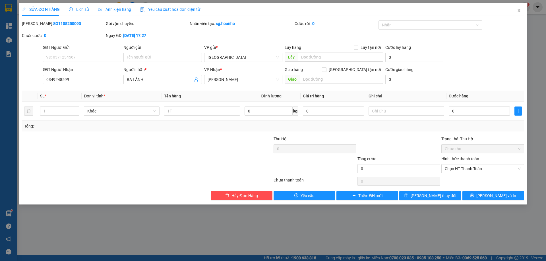
drag, startPoint x: 520, startPoint y: 9, endPoint x: 406, endPoint y: 10, distance: 114.8
click at [520, 8] on span "Close" at bounding box center [519, 11] width 16 height 16
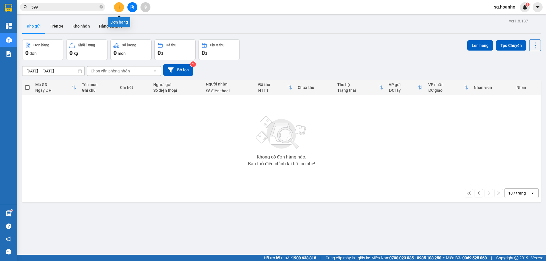
click at [118, 4] on button at bounding box center [119, 7] width 10 height 10
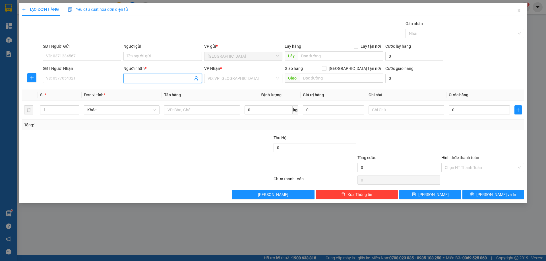
click at [145, 76] on input "Người nhận *" at bounding box center [160, 78] width 66 height 6
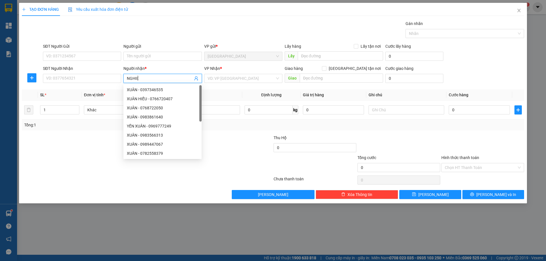
type input "NGHIỆP"
click at [174, 125] on div "NGHIỆP MAY TQ - 0913617688" at bounding box center [162, 126] width 71 height 6
type input "0913617688"
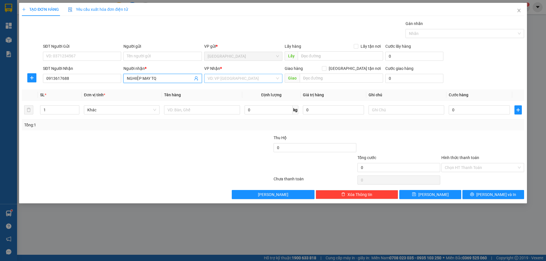
type input "NGHIỆP MAY TQ"
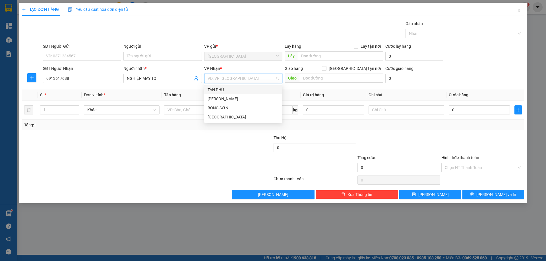
click at [246, 78] on input "search" at bounding box center [240, 78] width 67 height 9
click at [223, 101] on div "[PERSON_NAME]" at bounding box center [242, 99] width 71 height 6
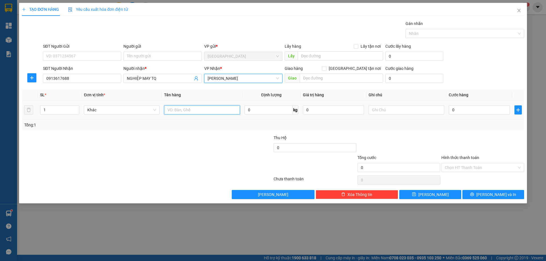
click at [178, 113] on input "text" at bounding box center [202, 109] width 76 height 9
type input "1T"
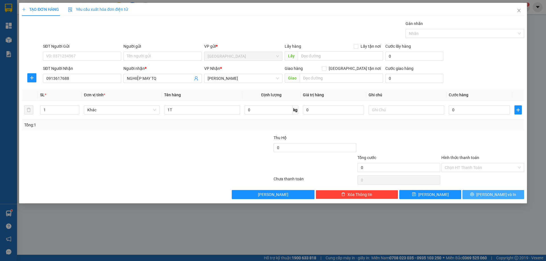
click at [480, 193] on button "[PERSON_NAME] và In" at bounding box center [493, 194] width 62 height 9
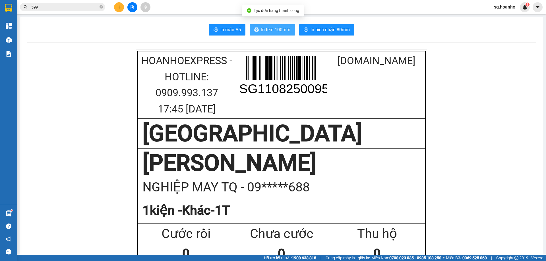
click at [281, 31] on span "In tem 100mm" at bounding box center [275, 29] width 29 height 7
click at [117, 8] on icon "plus" at bounding box center [119, 7] width 4 height 4
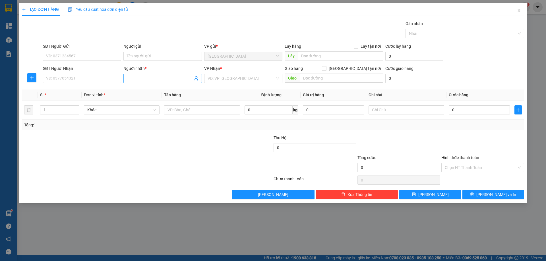
click at [159, 82] on span at bounding box center [162, 78] width 78 height 9
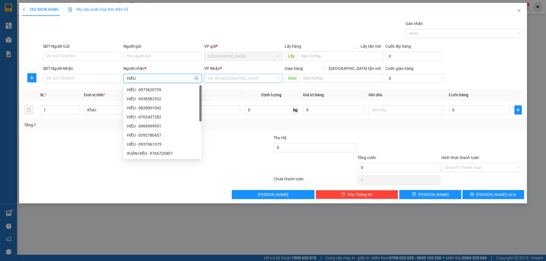
type input "HIẾU"
click at [217, 76] on input "search" at bounding box center [240, 78] width 67 height 9
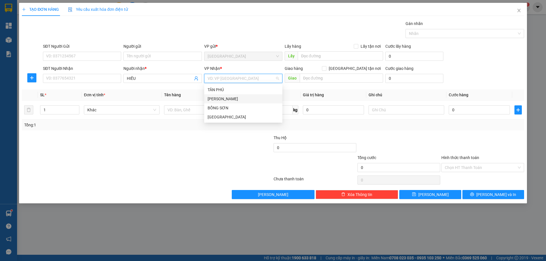
click at [212, 95] on div "[PERSON_NAME]" at bounding box center [243, 98] width 78 height 9
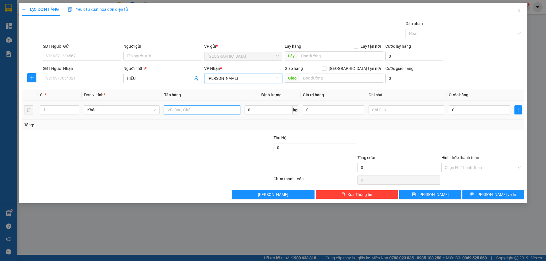
click at [202, 109] on input "text" at bounding box center [202, 109] width 76 height 9
type input "1T"
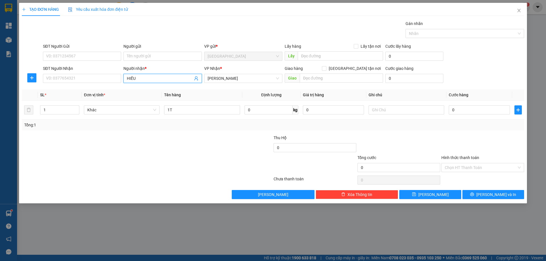
drag, startPoint x: 146, startPoint y: 77, endPoint x: 218, endPoint y: 85, distance: 72.3
click at [87, 90] on div "Transit Pickup Surcharge Ids Transit Deliver Surcharge Ids Transit Deliver Surc…" at bounding box center [273, 109] width 502 height 179
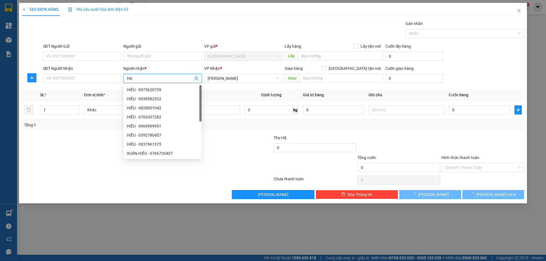
type input "H"
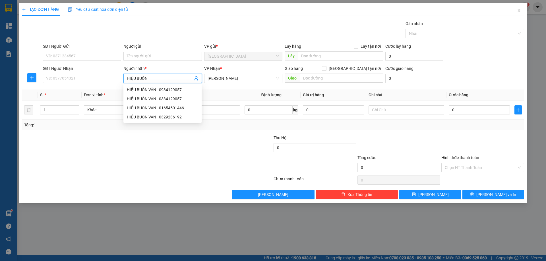
type input "HIỆU BUÔN"
click at [174, 91] on div "HIỆU BUÔN VÂN - 0934129057" at bounding box center [162, 90] width 71 height 6
type input "0934129057"
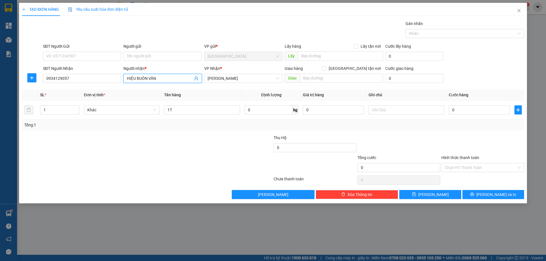
drag, startPoint x: 171, startPoint y: 79, endPoint x: 0, endPoint y: 88, distance: 171.0
click at [0, 88] on div "TẠO ĐƠN HÀNG Yêu cầu xuất hóa đơn điện tử Transit Pickup Surcharge Ids Transit …" at bounding box center [273, 130] width 546 height 261
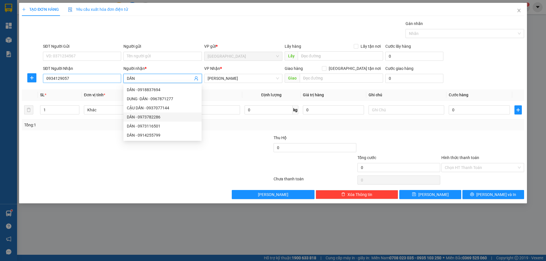
type input "DẦN"
drag, startPoint x: 81, startPoint y: 78, endPoint x: 0, endPoint y: 73, distance: 80.9
click at [0, 73] on div "TẠO ĐƠN HÀNG Yêu cầu xuất hóa đơn điện tử Transit Pickup Surcharge Ids Transit …" at bounding box center [273, 130] width 546 height 261
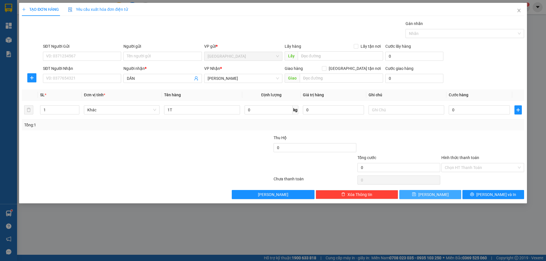
click at [426, 197] on button "[PERSON_NAME]" at bounding box center [430, 194] width 62 height 9
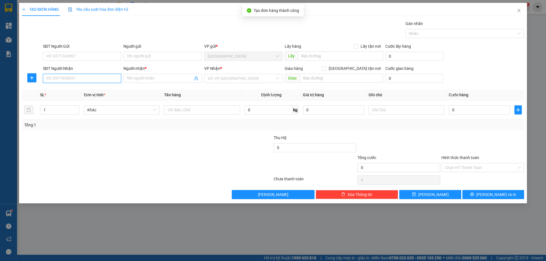
click at [84, 80] on input "SĐT Người Nhận" at bounding box center [82, 78] width 78 height 9
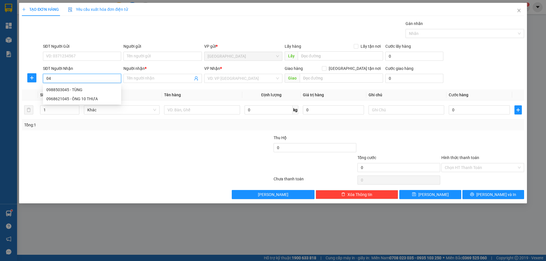
type input "0"
type input "0385785045"
click at [146, 79] on input "Người nhận *" at bounding box center [160, 78] width 66 height 6
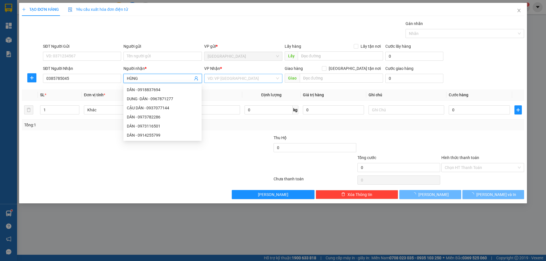
type input "HÙNG"
drag, startPoint x: 250, startPoint y: 79, endPoint x: 220, endPoint y: 103, distance: 37.8
click at [249, 80] on input "search" at bounding box center [240, 78] width 67 height 9
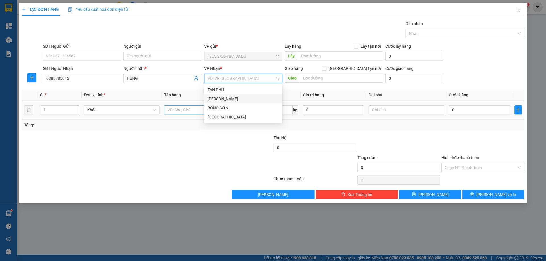
drag, startPoint x: 219, startPoint y: 100, endPoint x: 202, endPoint y: 112, distance: 20.1
click at [219, 99] on div "[PERSON_NAME]" at bounding box center [242, 99] width 71 height 6
click at [195, 113] on input "text" at bounding box center [202, 109] width 76 height 9
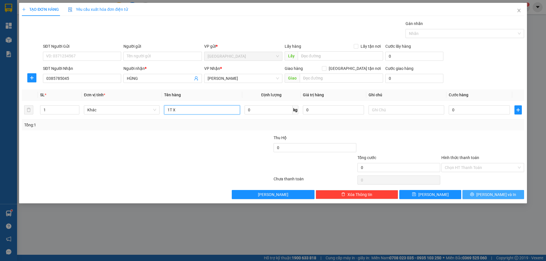
type input "1T X"
click at [477, 194] on button "[PERSON_NAME] và In" at bounding box center [493, 194] width 62 height 9
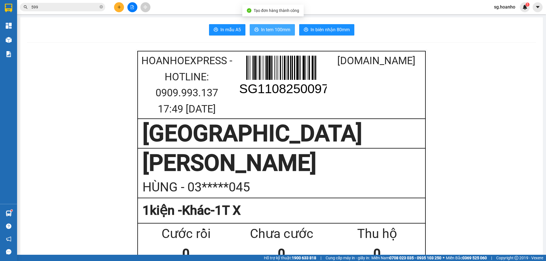
click at [274, 27] on span "In tem 100mm" at bounding box center [275, 29] width 29 height 7
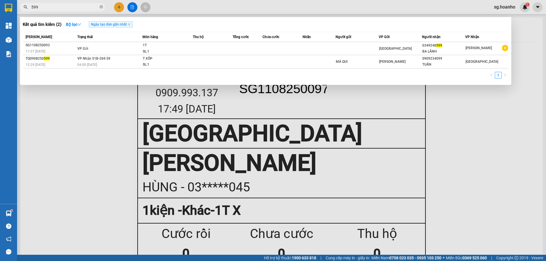
drag, startPoint x: 61, startPoint y: 3, endPoint x: 53, endPoint y: 8, distance: 8.5
click at [58, 5] on span "599" at bounding box center [62, 7] width 85 height 9
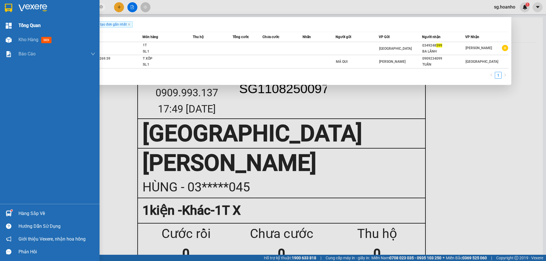
drag, startPoint x: 52, startPoint y: 9, endPoint x: 0, endPoint y: 28, distance: 55.8
click at [0, 28] on section "Kết quả tìm kiếm ( 2 ) Bộ lọc Ngày tạo đơn gần nhất Mã ĐH Trạng thái Món hàng T…" at bounding box center [273, 130] width 546 height 261
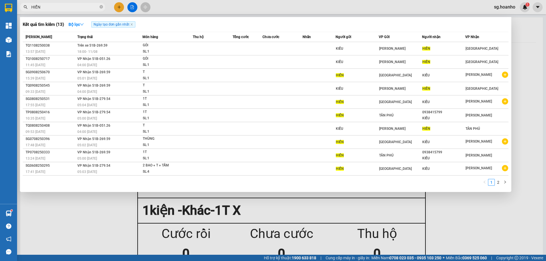
type input "HIỂN"
click at [120, 9] on div at bounding box center [273, 130] width 546 height 261
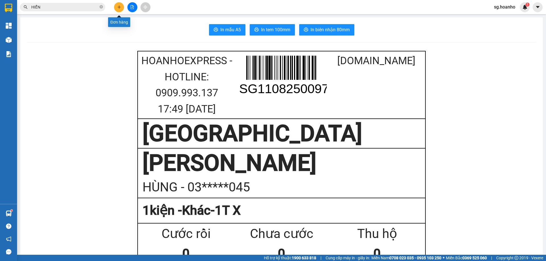
click at [120, 9] on icon "plus" at bounding box center [119, 7] width 4 height 4
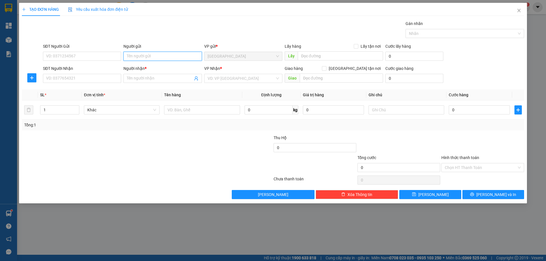
click at [161, 58] on input "Người gửi" at bounding box center [162, 56] width 78 height 9
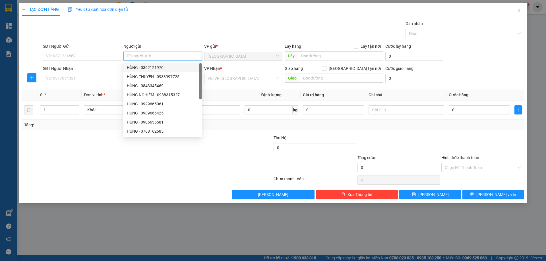
type input "K"
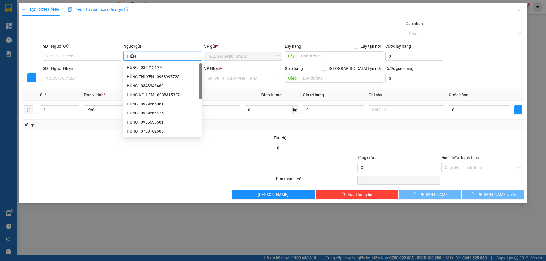
type input "HIỂN"
click at [132, 36] on div "Gán nhãn Nhãn" at bounding box center [283, 30] width 483 height 20
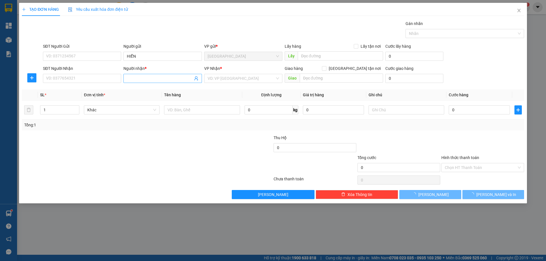
click at [145, 78] on input "Người nhận *" at bounding box center [160, 78] width 66 height 6
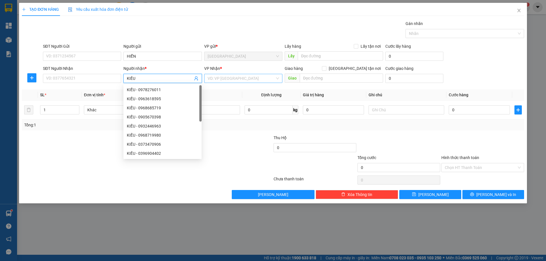
type input "KIỀU"
drag, startPoint x: 220, startPoint y: 82, endPoint x: 218, endPoint y: 103, distance: 21.4
click at [220, 84] on body "Kết quả tìm kiếm ( 13 ) Bộ lọc Ngày tạo đơn gần nhất Mã ĐH Trạng thái Món hàng …" at bounding box center [273, 130] width 546 height 261
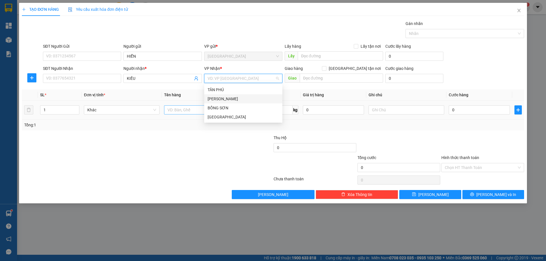
drag, startPoint x: 217, startPoint y: 99, endPoint x: 215, endPoint y: 108, distance: 9.4
click at [217, 101] on div "[PERSON_NAME]" at bounding box center [242, 99] width 71 height 6
click at [205, 114] on input "text" at bounding box center [202, 109] width 76 height 9
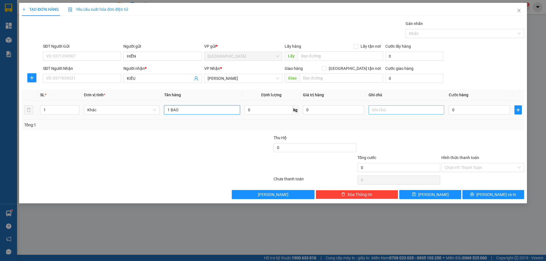
type input "1 BAO"
click at [376, 111] on input "text" at bounding box center [406, 109] width 76 height 9
type input "R 60K"
drag, startPoint x: 474, startPoint y: 167, endPoint x: 471, endPoint y: 171, distance: 5.1
click at [473, 167] on input "Hình thức thanh toán" at bounding box center [480, 167] width 72 height 9
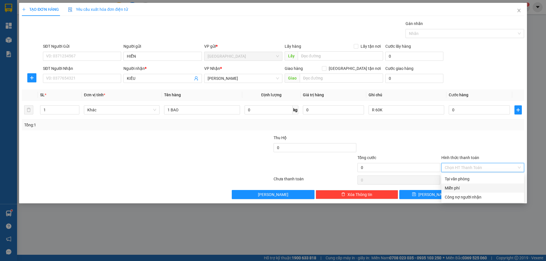
click at [458, 186] on div "Miễn phí" at bounding box center [482, 188] width 76 height 6
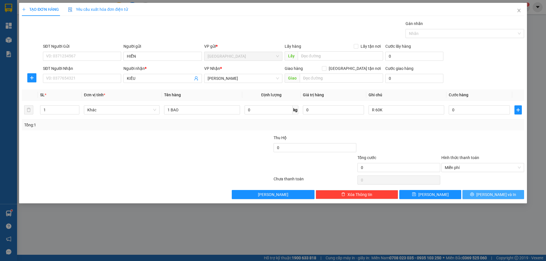
click at [481, 196] on button "[PERSON_NAME] và In" at bounding box center [493, 194] width 62 height 9
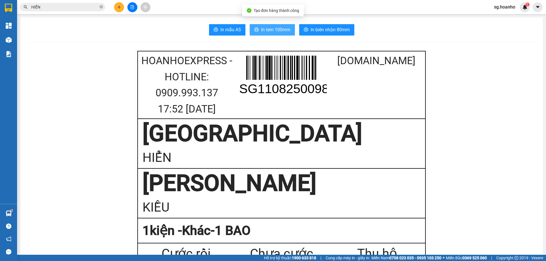
click at [279, 32] on span "In tem 100mm" at bounding box center [275, 29] width 29 height 7
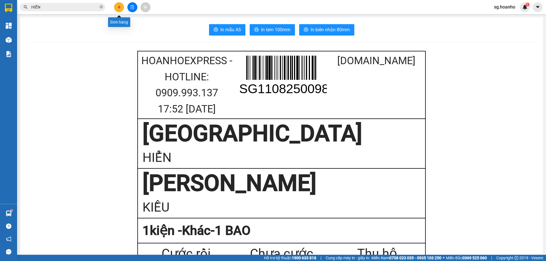
click at [124, 0] on div "Kết quả tìm kiếm ( 13 ) Bộ lọc Ngày tạo đơn gần nhất Mã ĐH Trạng thái Món hàng …" at bounding box center [273, 7] width 546 height 14
click at [119, 8] on icon "plus" at bounding box center [119, 7] width 4 height 4
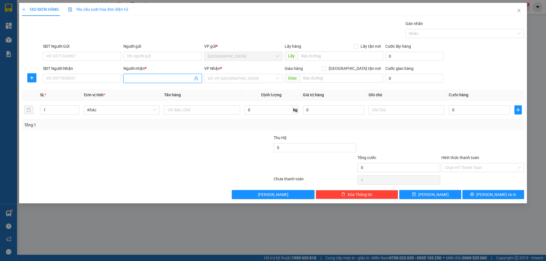
click at [155, 79] on input "Người nhận *" at bounding box center [160, 78] width 66 height 6
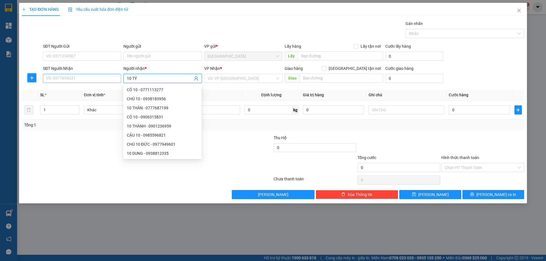
drag, startPoint x: 159, startPoint y: 82, endPoint x: 72, endPoint y: 77, distance: 87.6
click at [72, 77] on div "SĐT Người Nhận VD: 0377654321 Người nhận * 10 TÝ VP Nhận * VD: VP [GEOGRAPHIC_D…" at bounding box center [283, 75] width 483 height 20
drag, startPoint x: 109, startPoint y: 78, endPoint x: 61, endPoint y: 80, distance: 48.6
click at [57, 81] on div "SĐT Người Nhận VD: 0377654321 Người nhận * 10 TÝ VP Nhận * VD: VP [GEOGRAPHIC_D…" at bounding box center [283, 75] width 483 height 20
type input "VINH 10"
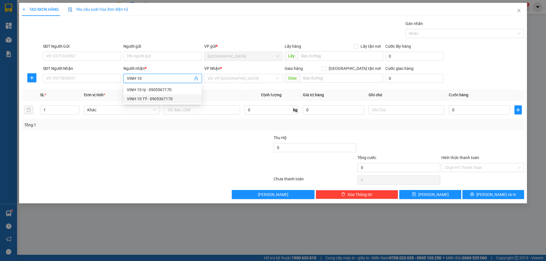
click at [154, 98] on div "VINH 10 TÝ - 0905367170" at bounding box center [162, 99] width 71 height 6
type input "0905367170"
type input "VINH 10 TÝ"
click at [220, 80] on input "search" at bounding box center [240, 78] width 67 height 9
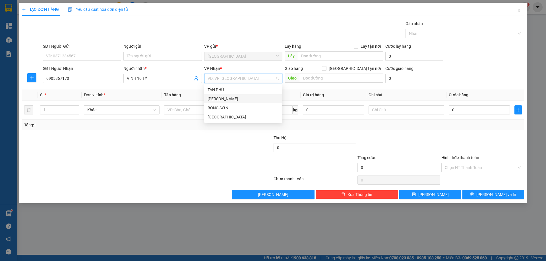
click at [216, 96] on div "[PERSON_NAME]" at bounding box center [242, 99] width 71 height 6
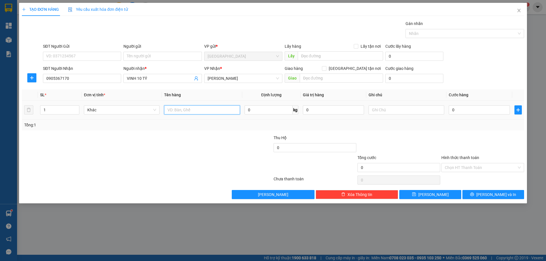
click at [210, 110] on input "text" at bounding box center [202, 109] width 76 height 9
type input "1 CAY PÔ"
click at [433, 191] on button "[PERSON_NAME]" at bounding box center [430, 194] width 62 height 9
